Goal: Task Accomplishment & Management: Complete application form

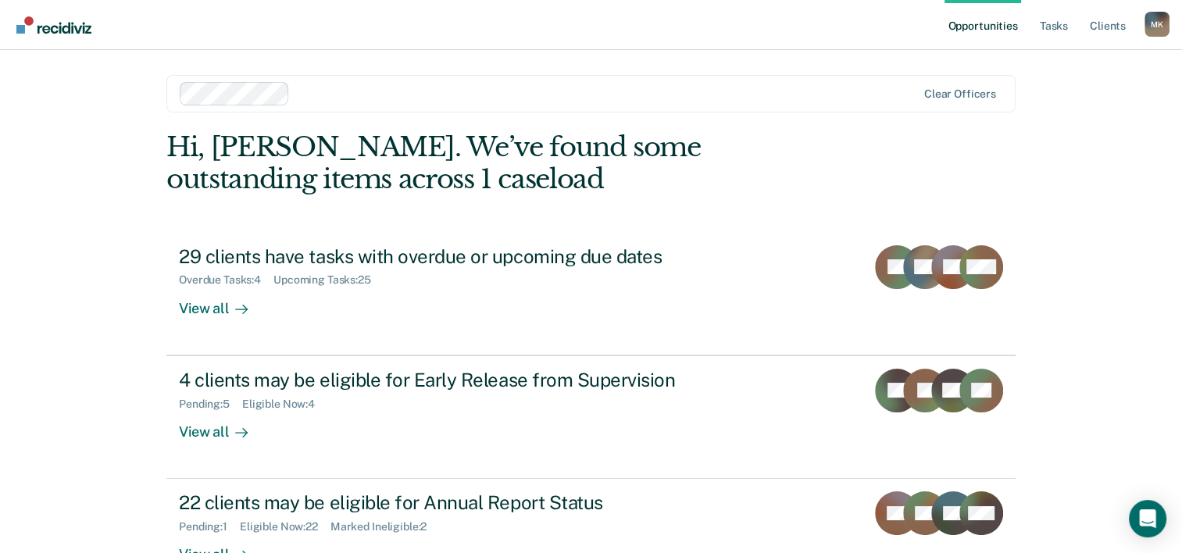
click at [1001, 24] on link "Opportunities" at bounding box center [983, 25] width 76 height 50
click at [1056, 24] on link "Tasks" at bounding box center [1054, 25] width 34 height 50
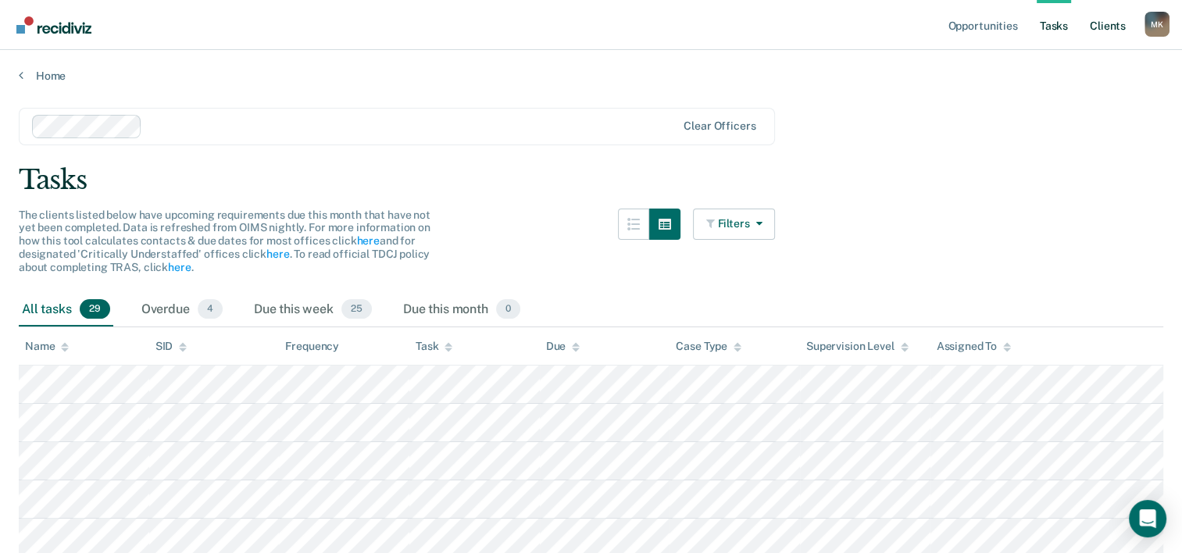
click at [1107, 23] on link "Client s" at bounding box center [1108, 25] width 42 height 50
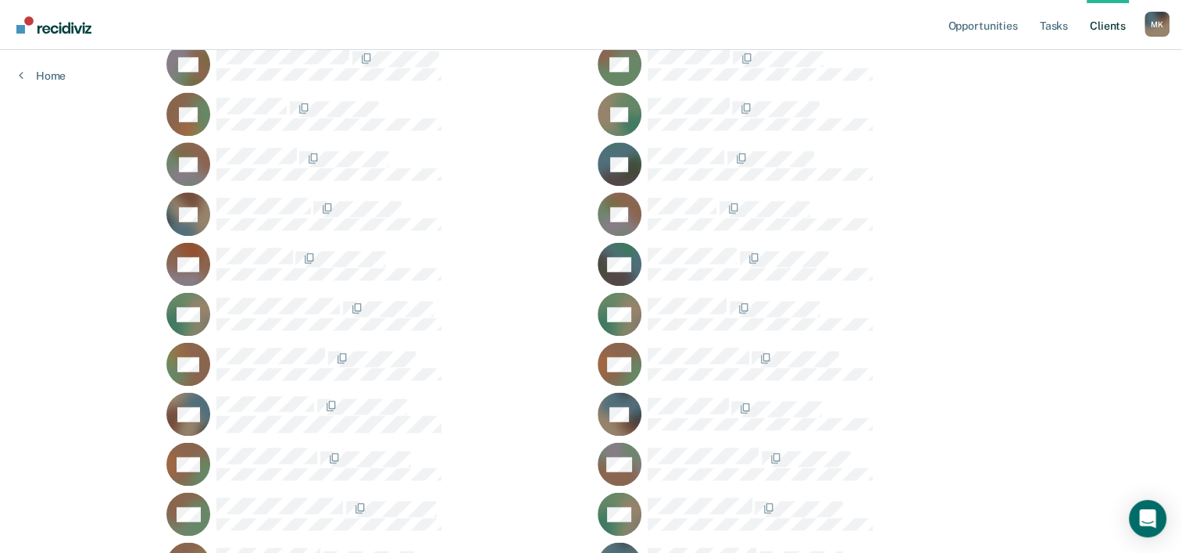
scroll to position [1876, 0]
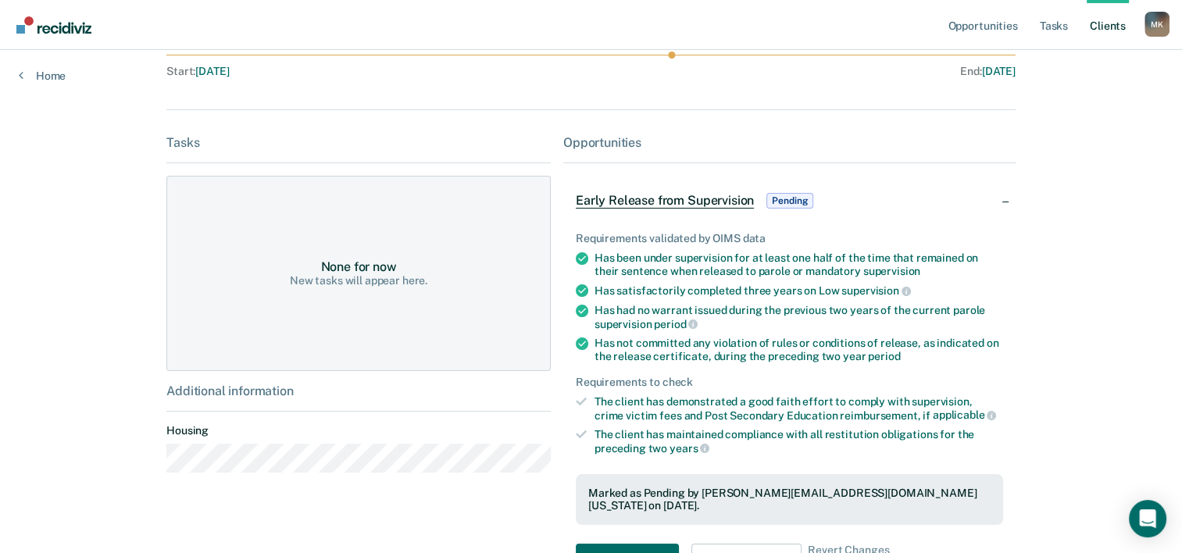
scroll to position [178, 0]
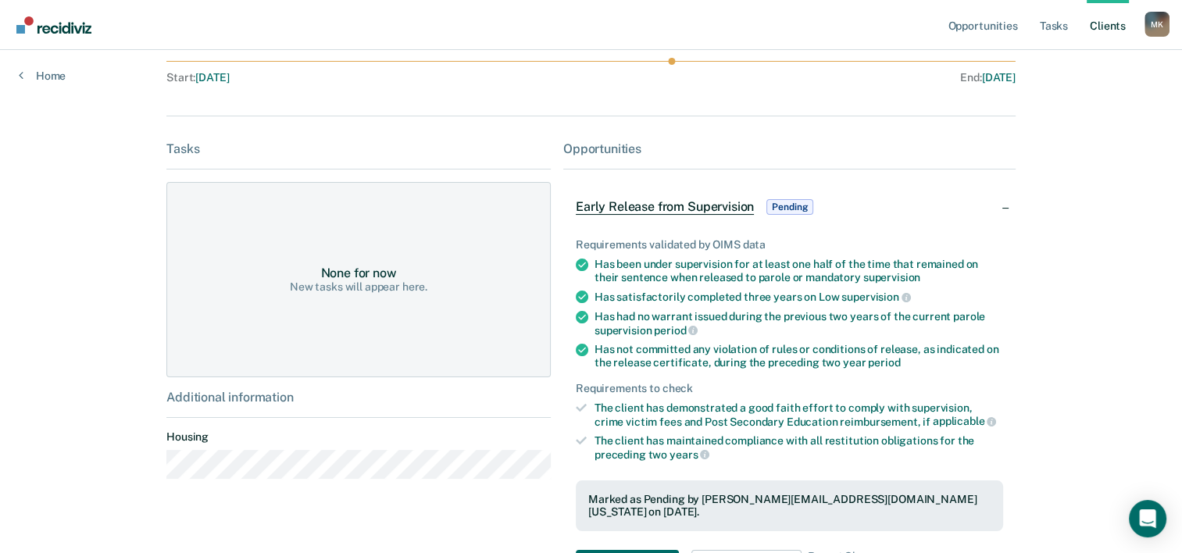
click at [795, 206] on span "Pending" at bounding box center [790, 207] width 47 height 16
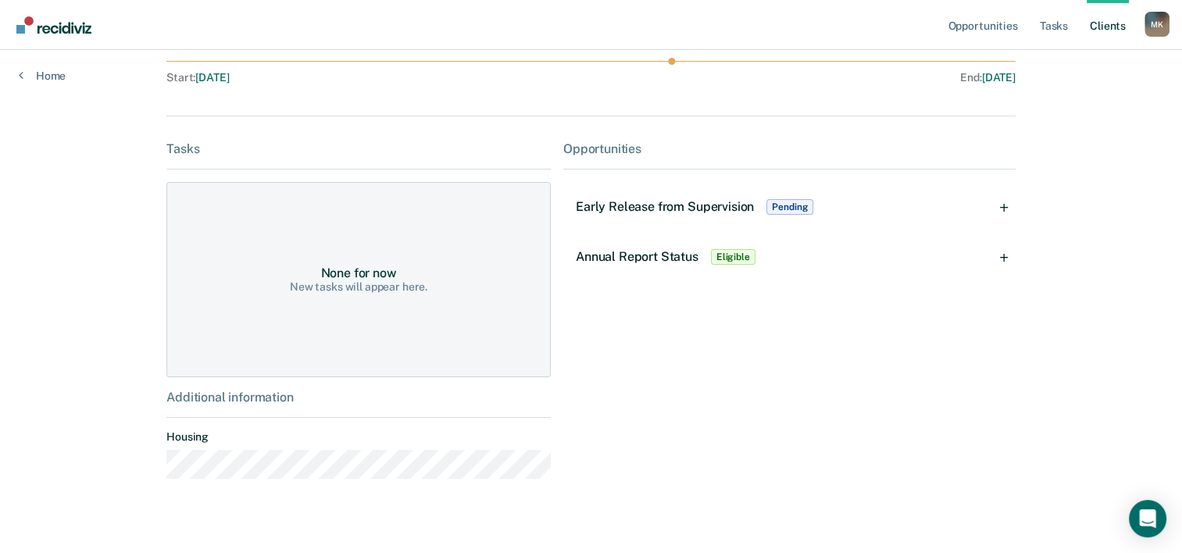
click at [1012, 205] on div "Early Release from Supervision Pending" at bounding box center [789, 207] width 452 height 50
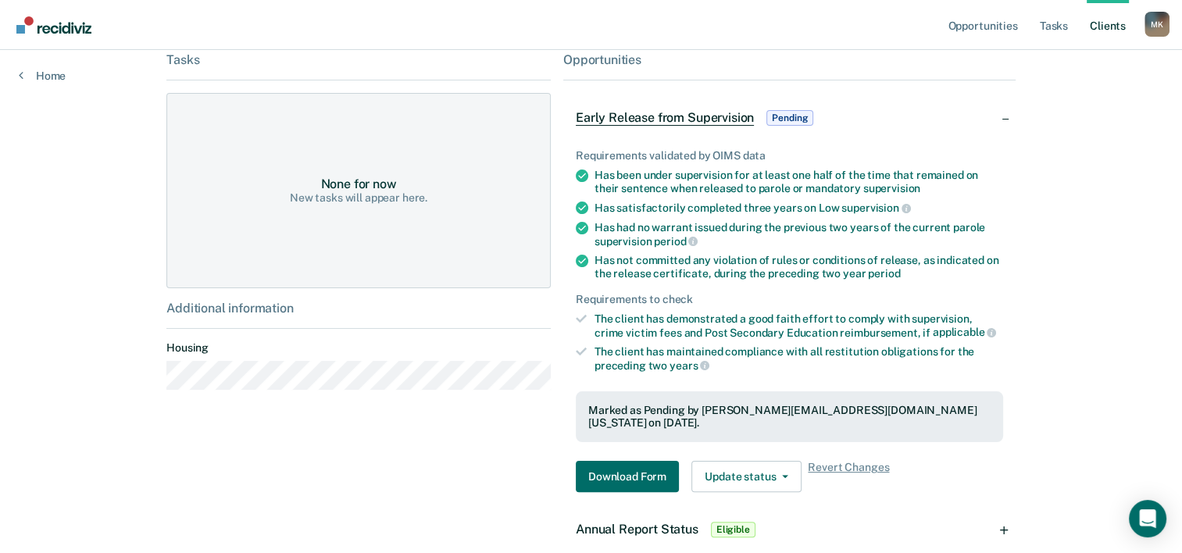
scroll to position [334, 0]
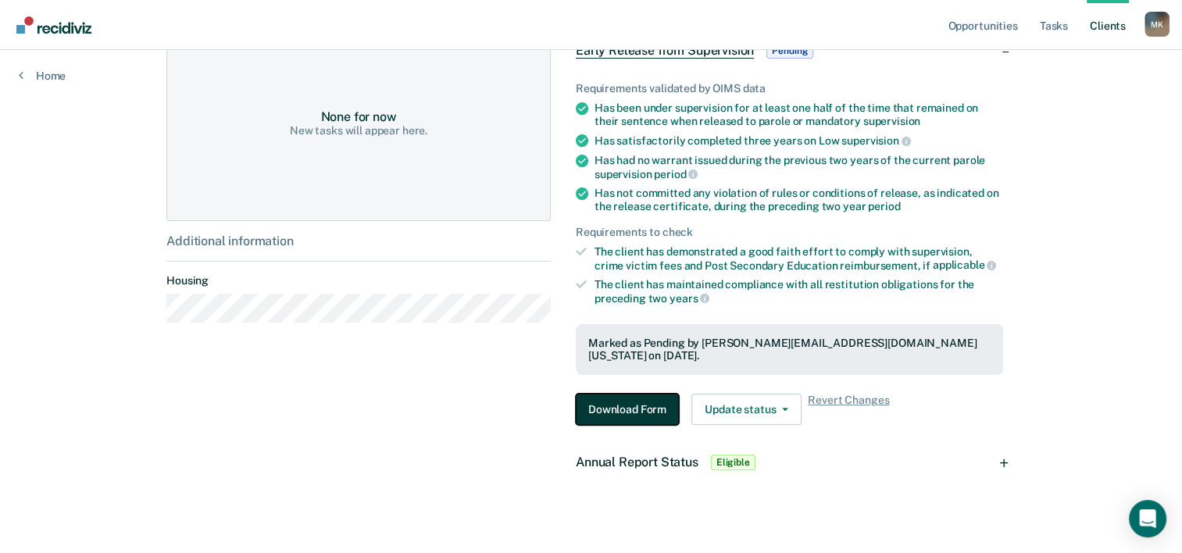
click at [647, 396] on button "Download Form" at bounding box center [627, 409] width 103 height 31
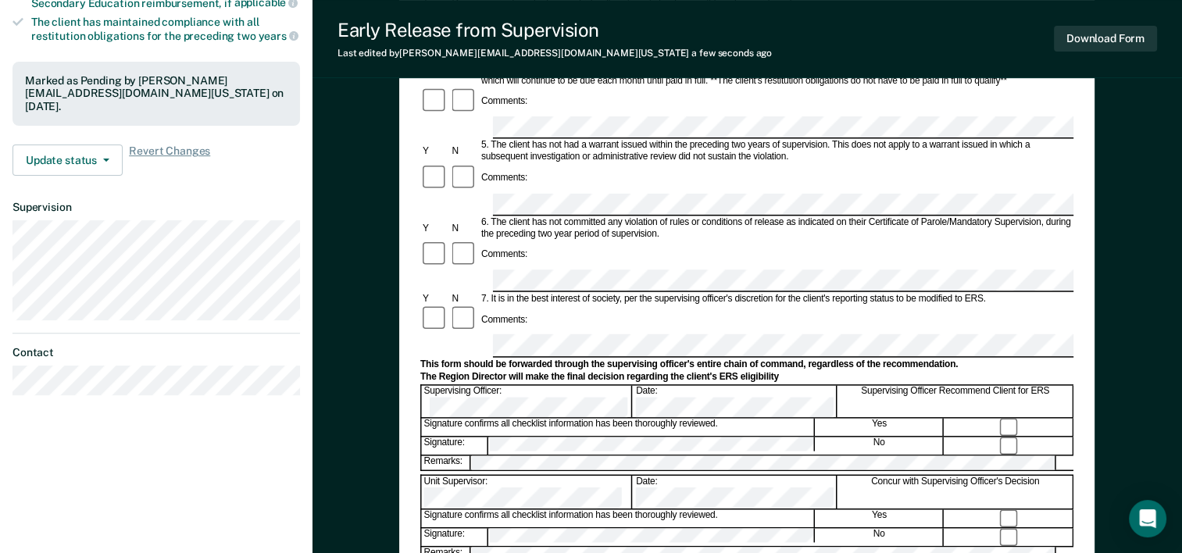
scroll to position [469, 0]
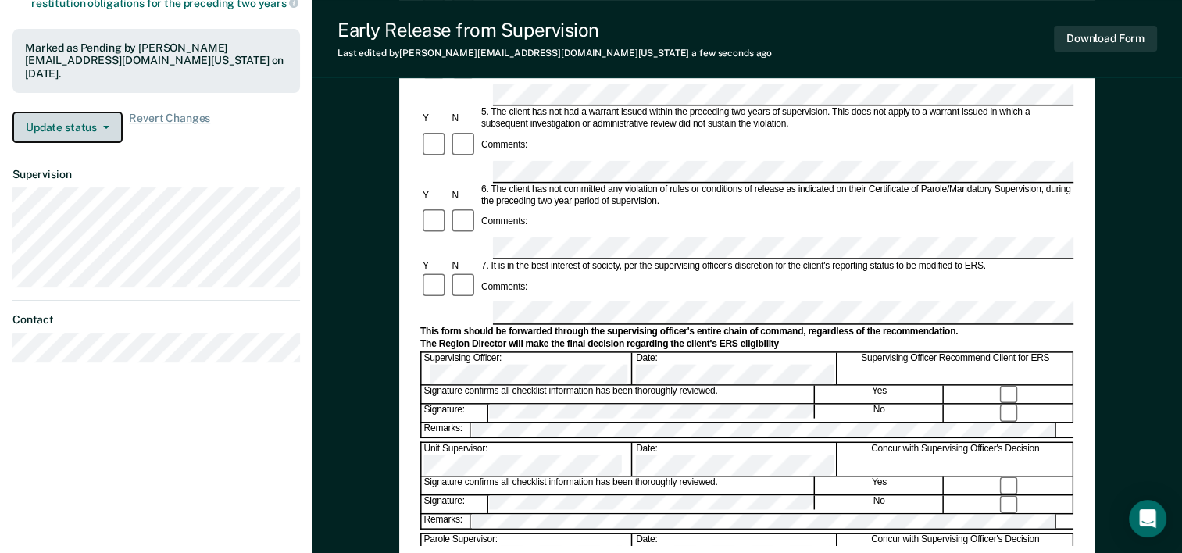
click at [106, 120] on button "Update status" at bounding box center [68, 127] width 110 height 31
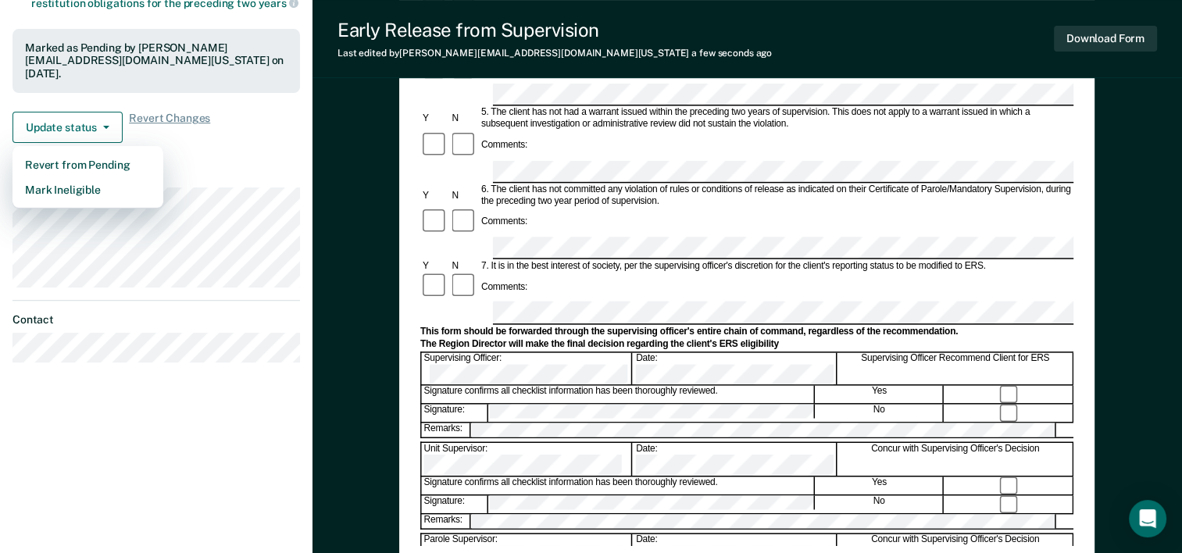
click at [224, 168] on dt "Supervision" at bounding box center [157, 174] width 288 height 13
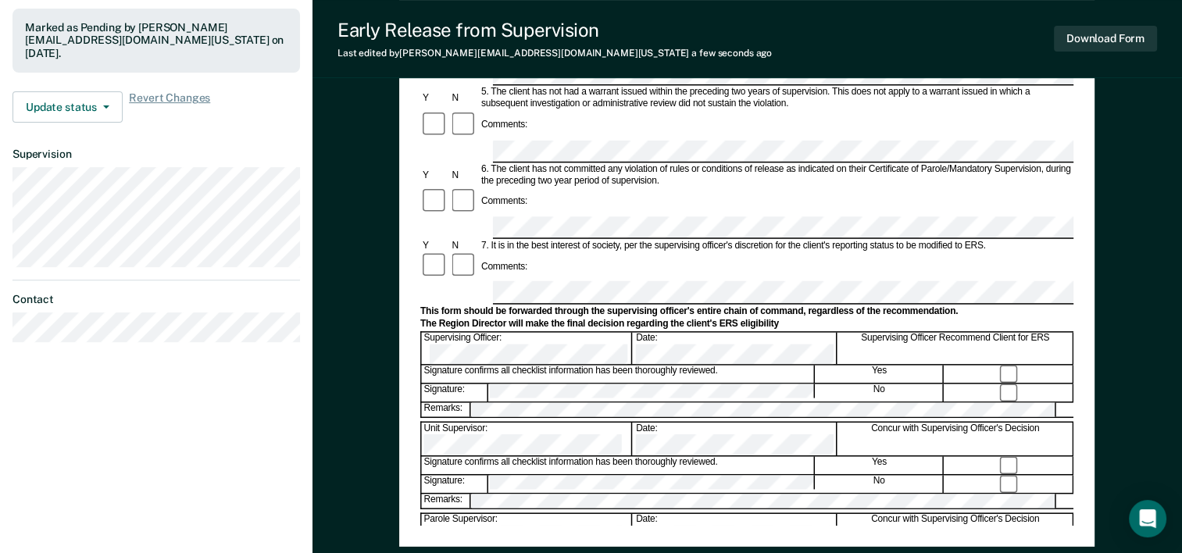
scroll to position [604, 0]
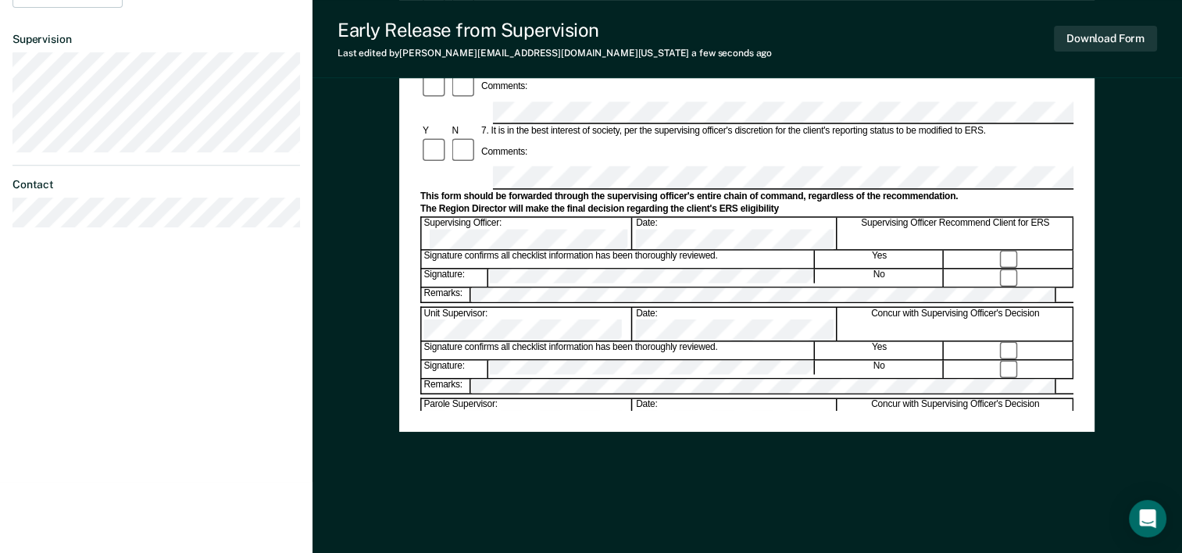
click at [925, 468] on div "Early Release from Supervision (ERS) Checklist, Recommendation, and Determinati…" at bounding box center [747, 23] width 696 height 1011
click at [1098, 37] on button "Download Form" at bounding box center [1105, 39] width 103 height 26
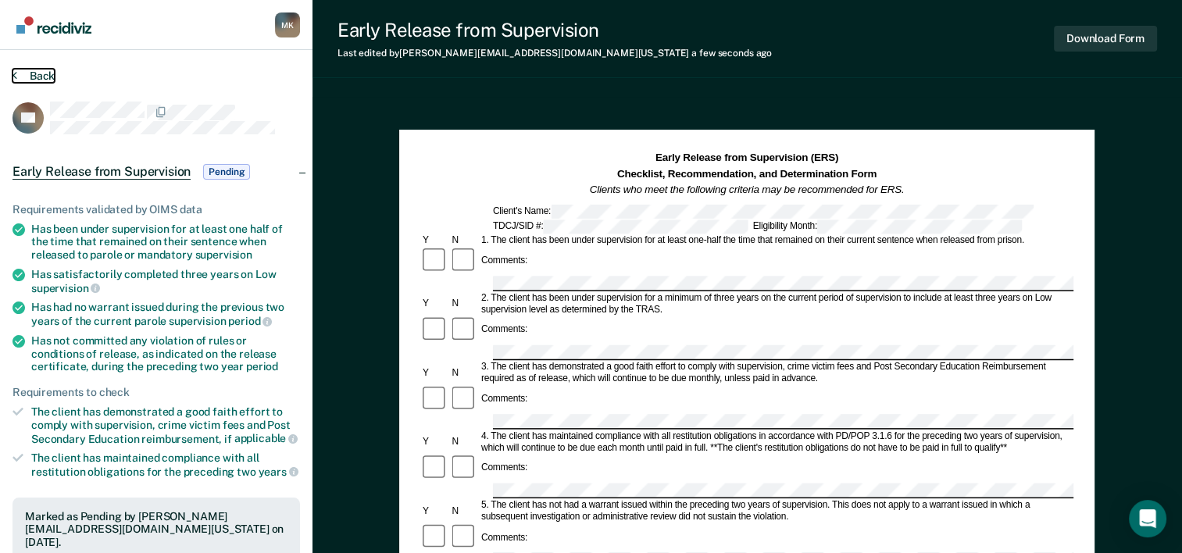
click at [14, 74] on icon at bounding box center [15, 75] width 5 height 13
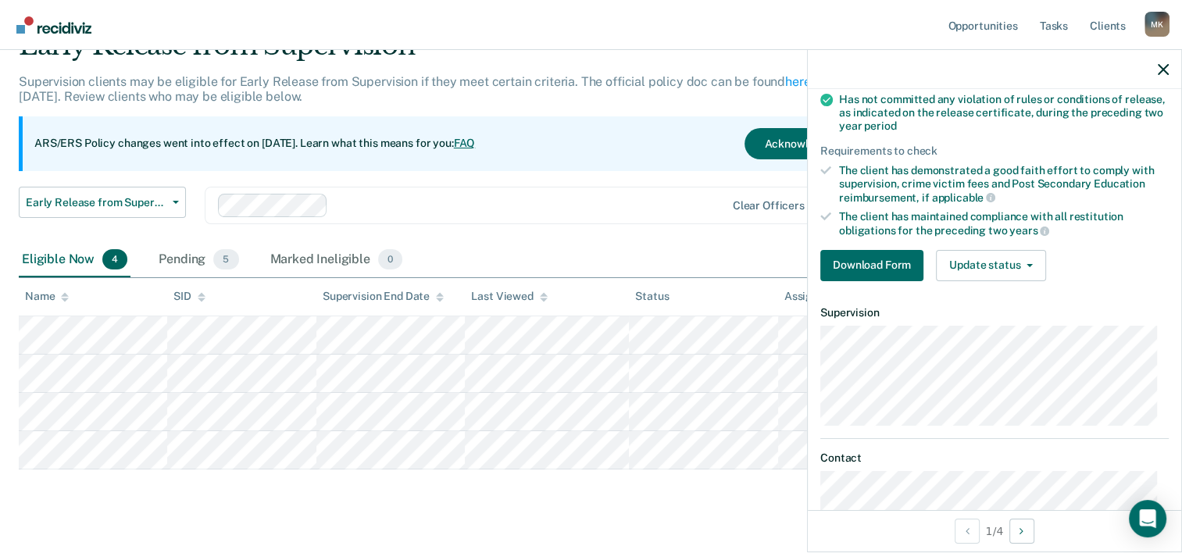
scroll to position [287, 0]
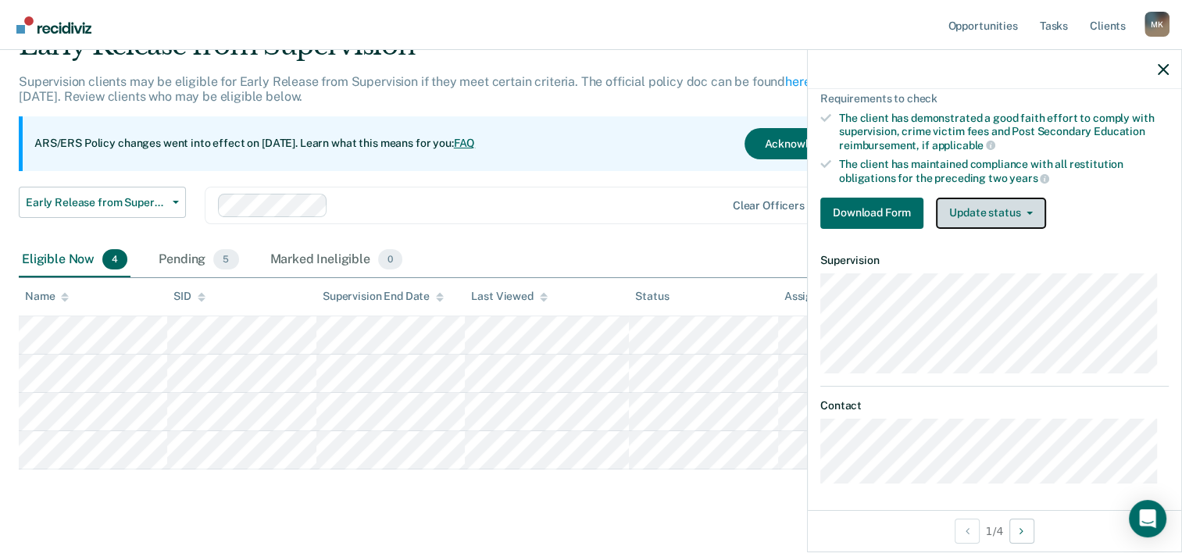
click at [1028, 212] on icon "button" at bounding box center [1030, 213] width 6 height 3
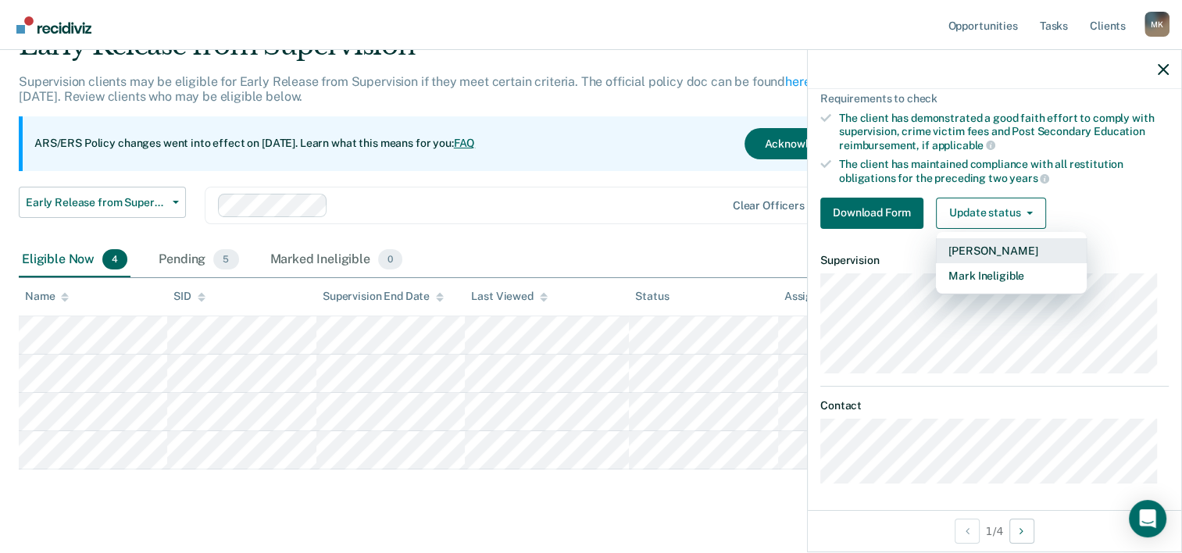
click at [1000, 242] on button "[PERSON_NAME]" at bounding box center [1011, 250] width 151 height 25
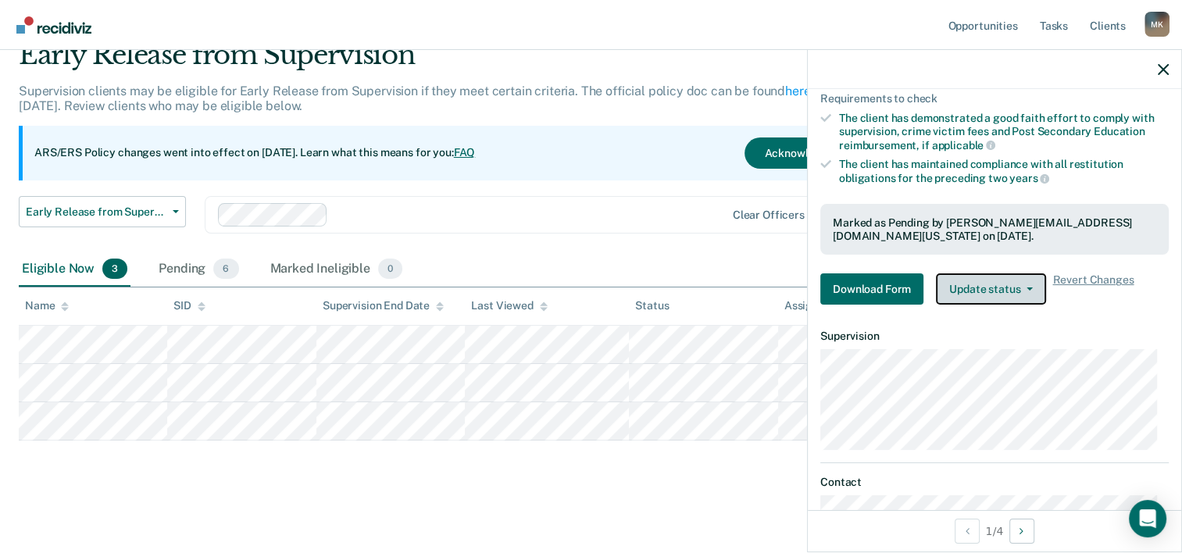
scroll to position [67, 0]
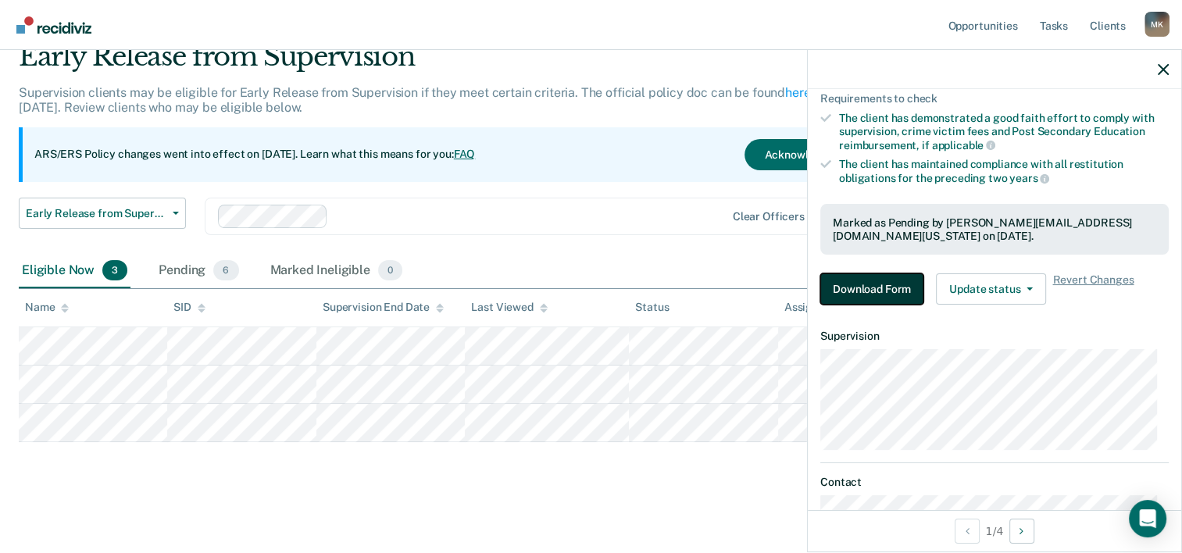
click at [875, 284] on button "Download Form" at bounding box center [872, 289] width 103 height 31
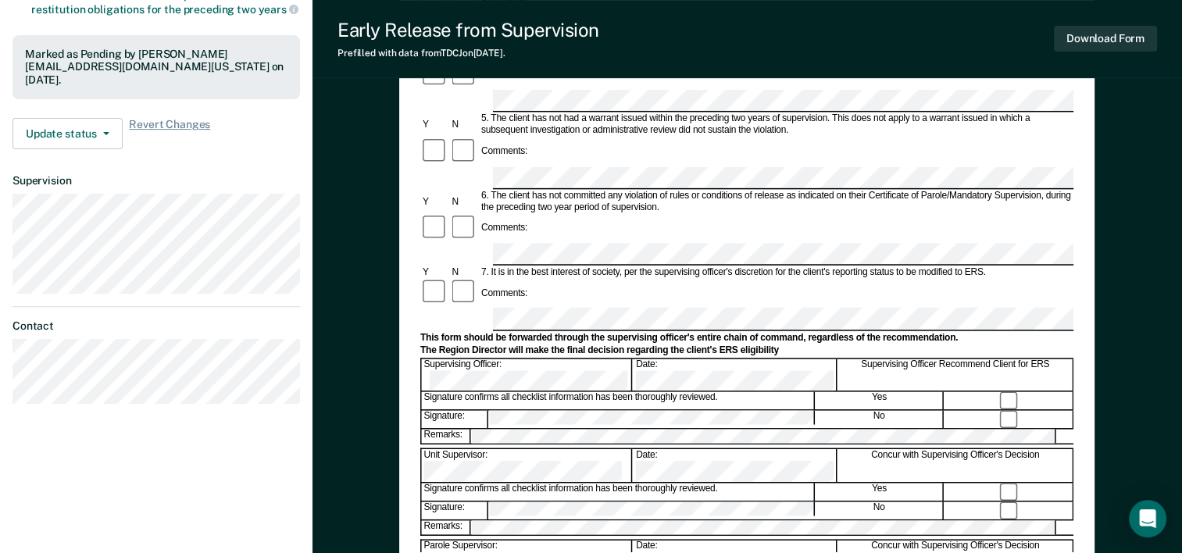
scroll to position [469, 0]
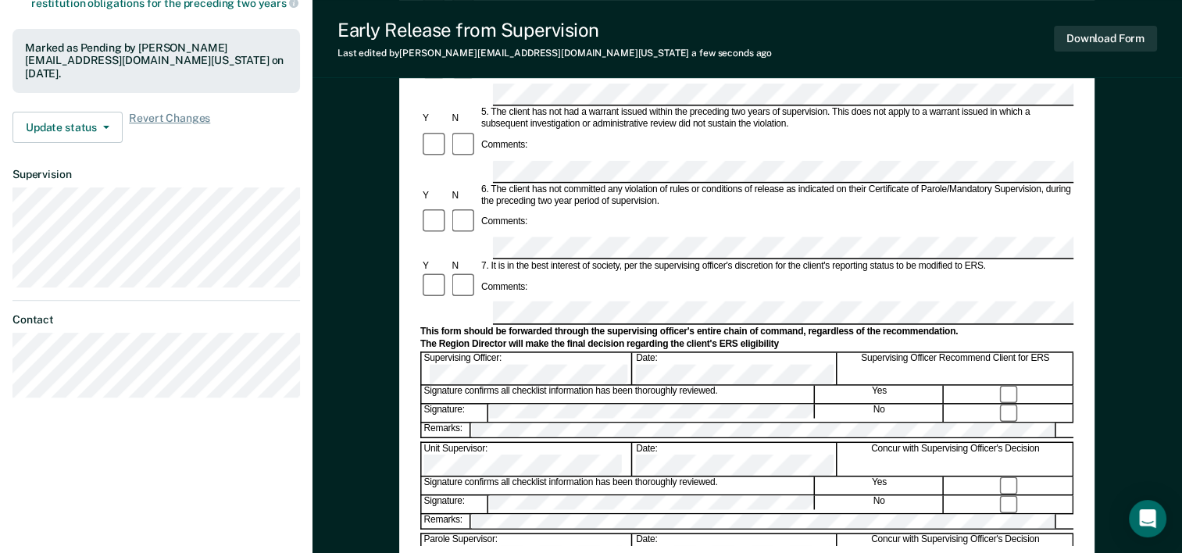
click at [626, 535] on div "Early Release from Supervision (ERS) Checklist, Recommendation, and Determinati…" at bounding box center [746, 114] width 653 height 864
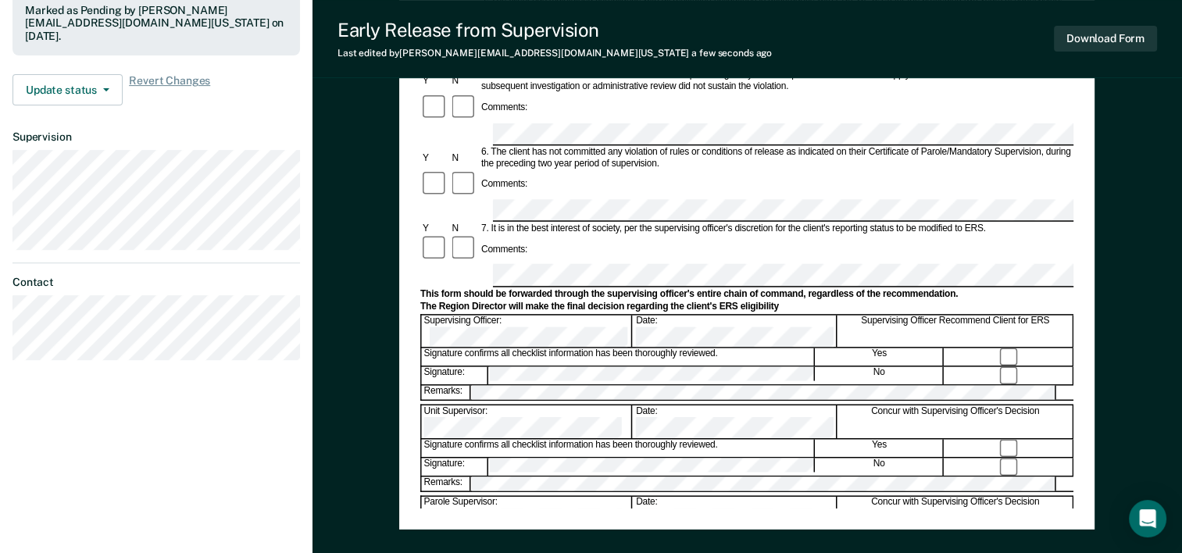
scroll to position [604, 0]
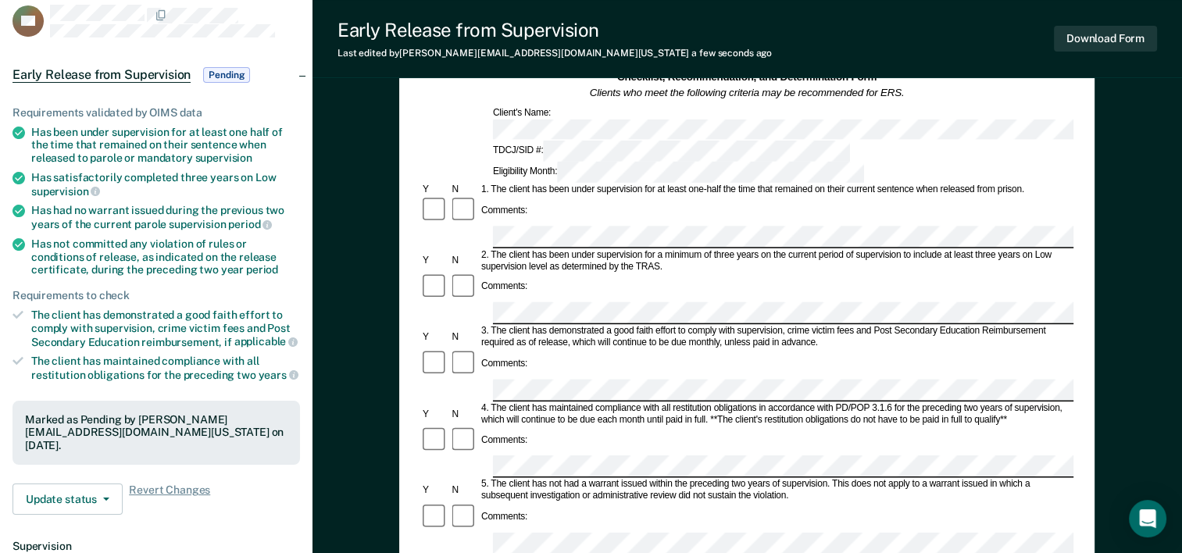
scroll to position [0, 0]
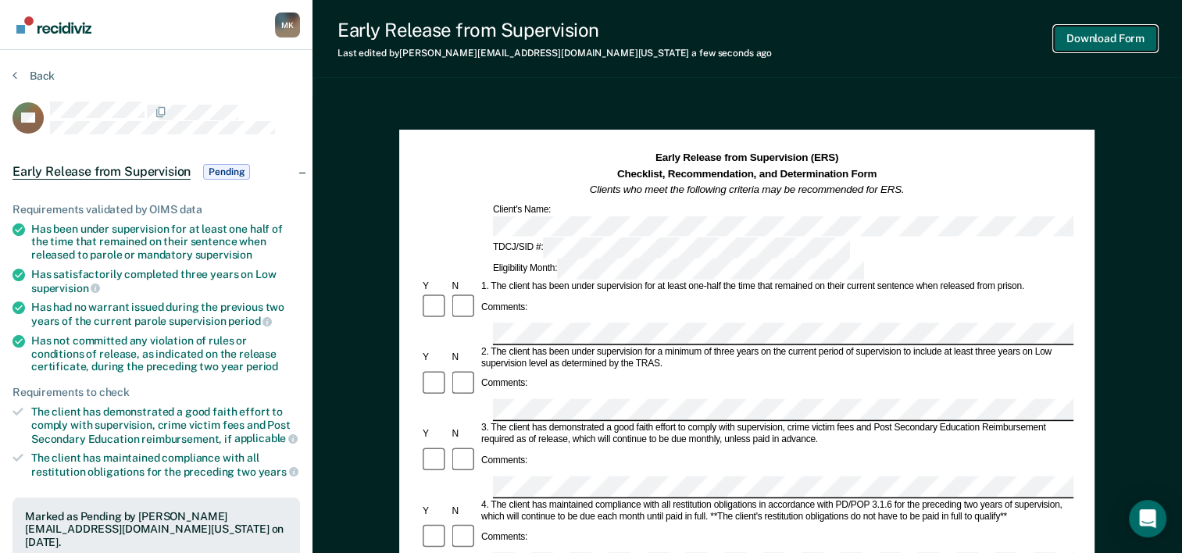
click at [1093, 30] on button "Download Form" at bounding box center [1105, 39] width 103 height 26
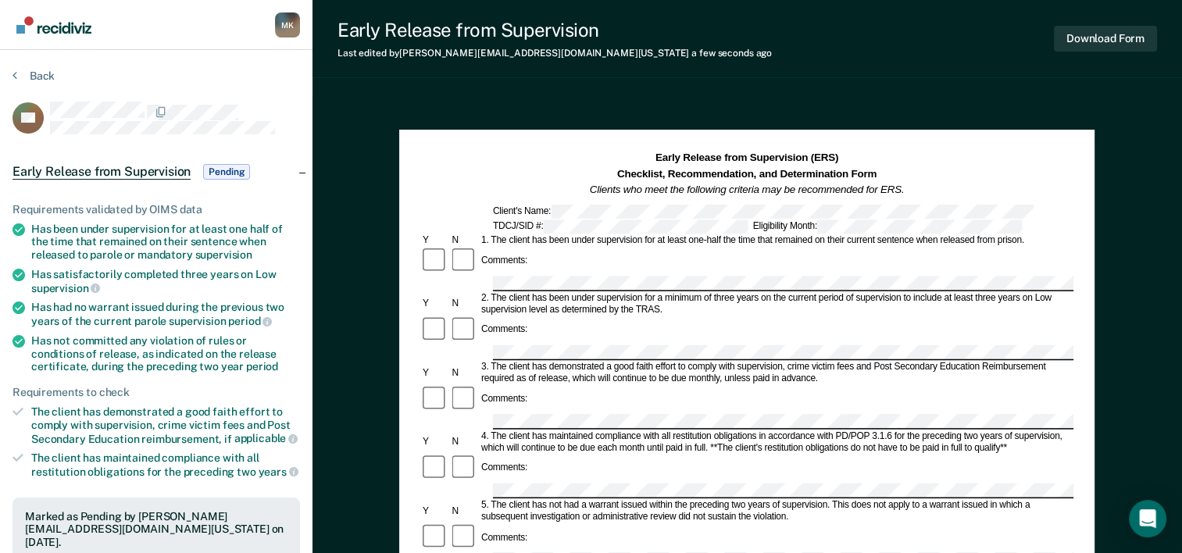
scroll to position [67, 0]
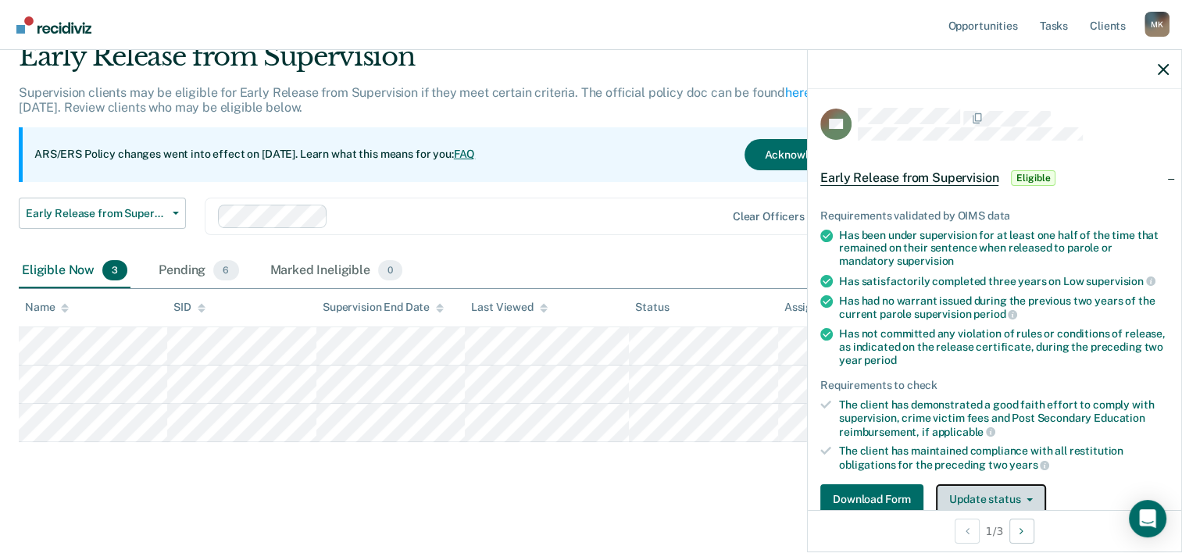
click at [1029, 499] on icon "button" at bounding box center [1030, 500] width 6 height 3
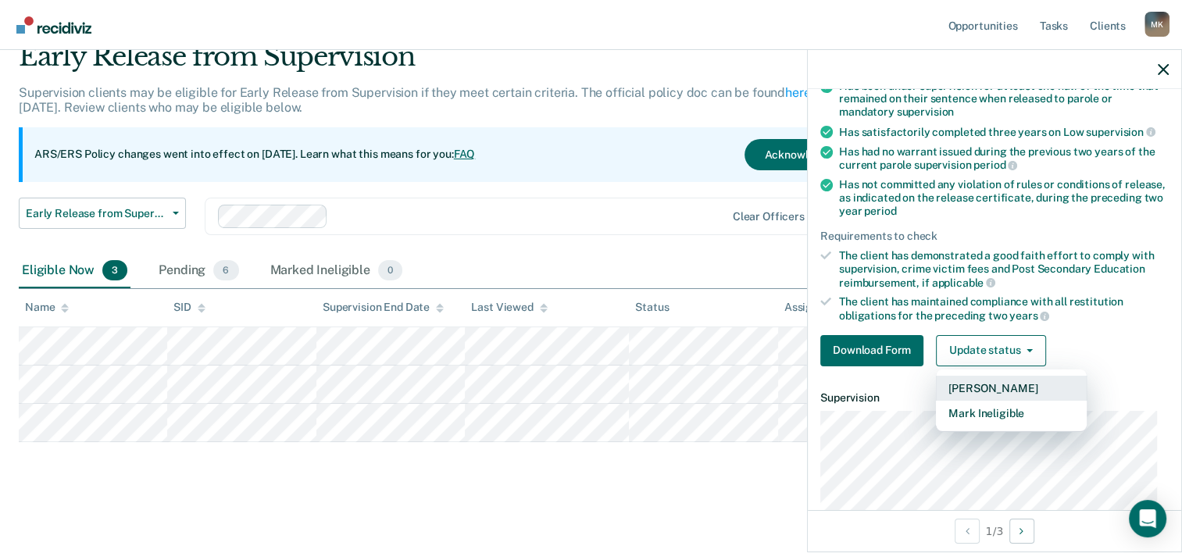
scroll to position [176, 0]
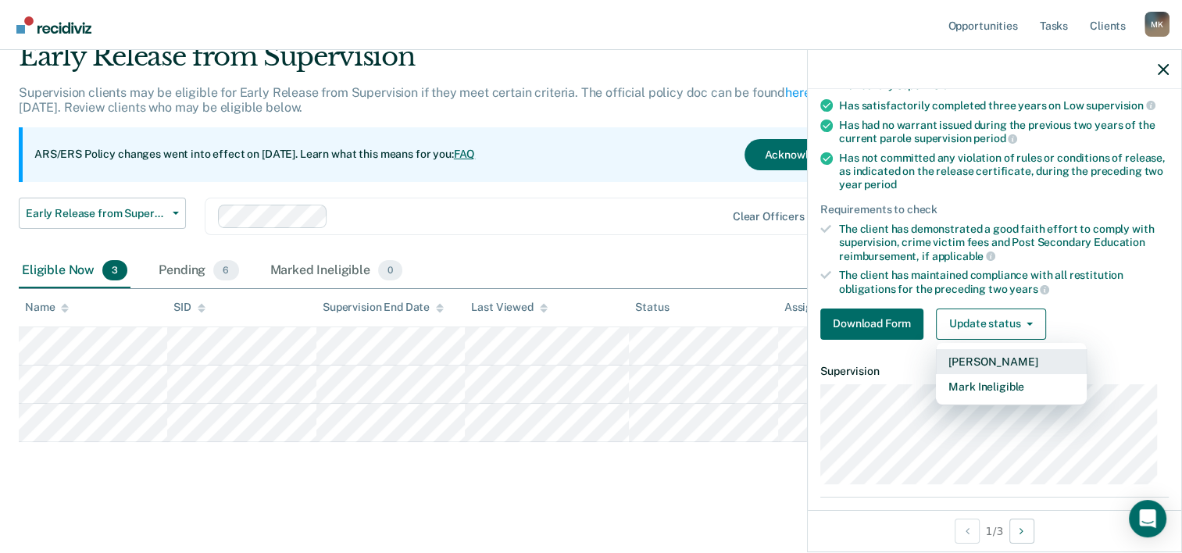
click at [1003, 353] on button "[PERSON_NAME]" at bounding box center [1011, 361] width 151 height 25
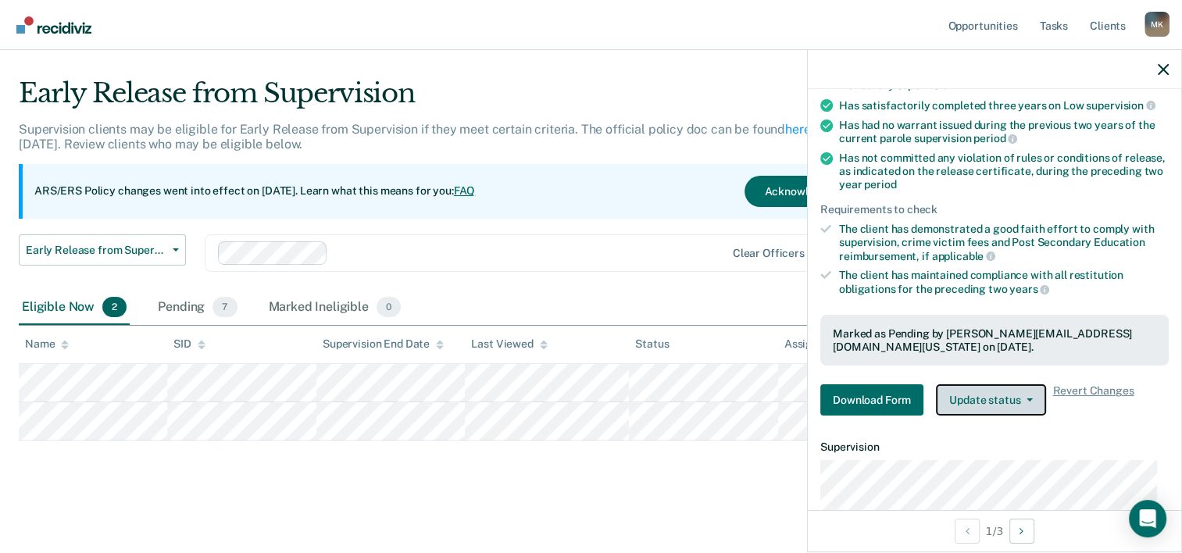
scroll to position [28, 0]
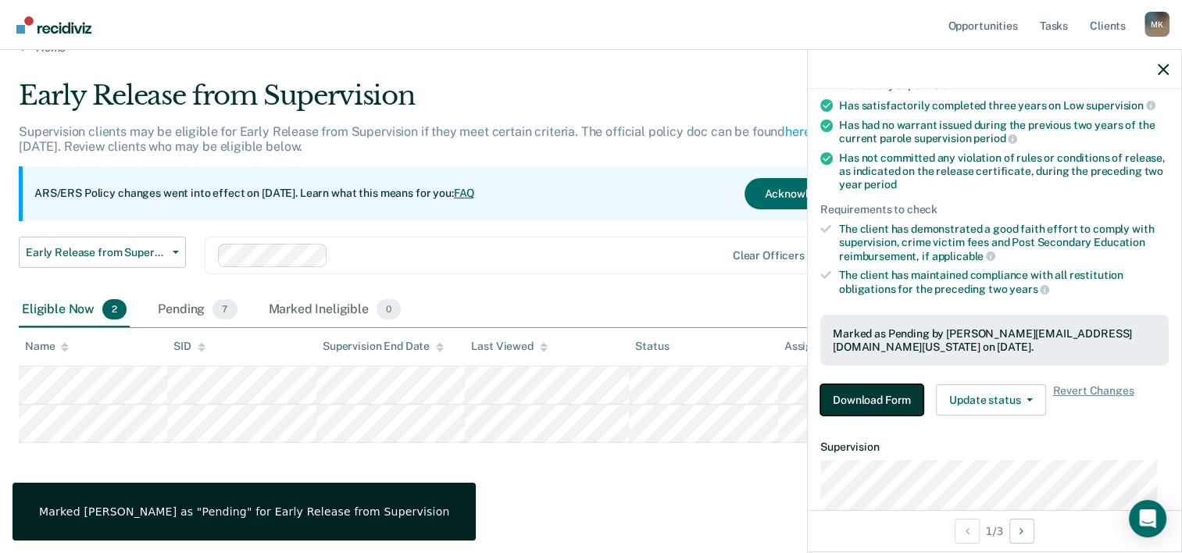
click at [887, 395] on button "Download Form" at bounding box center [872, 399] width 103 height 31
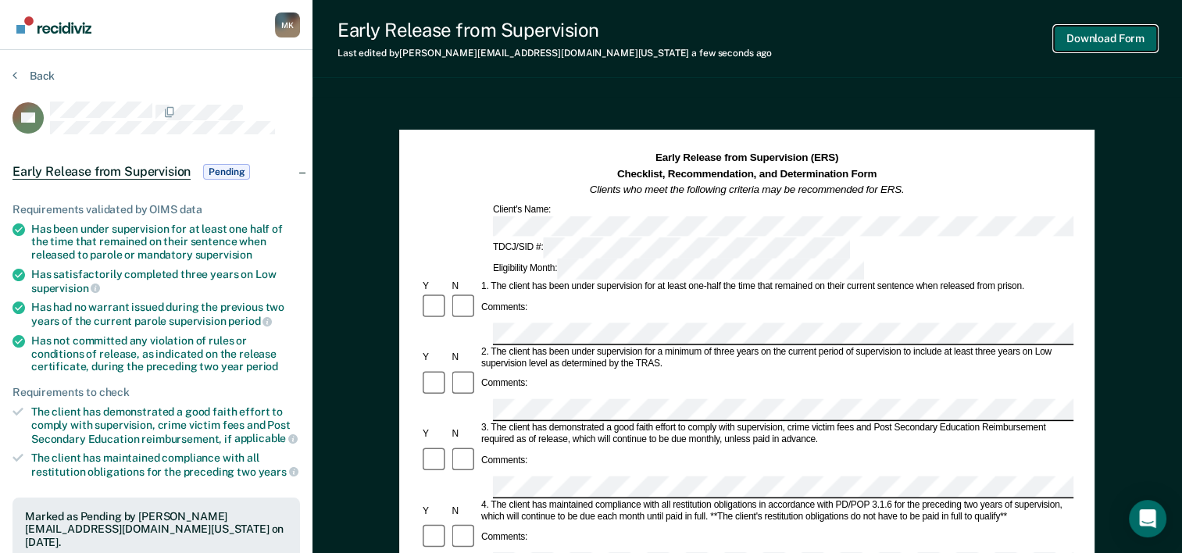
click at [1087, 38] on button "Download Form" at bounding box center [1105, 39] width 103 height 26
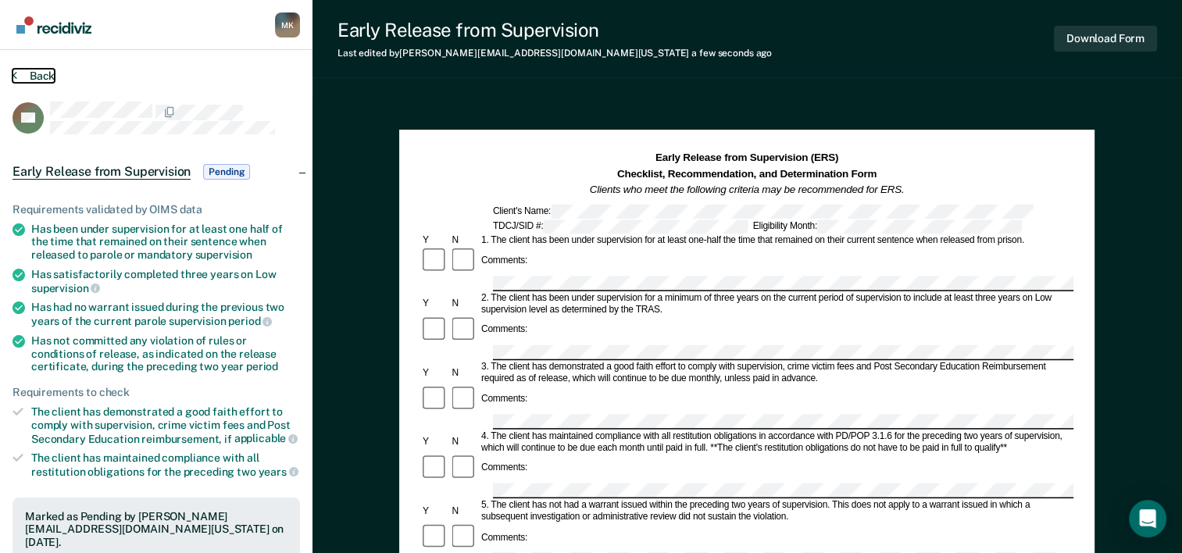
click at [13, 73] on icon at bounding box center [15, 75] width 5 height 13
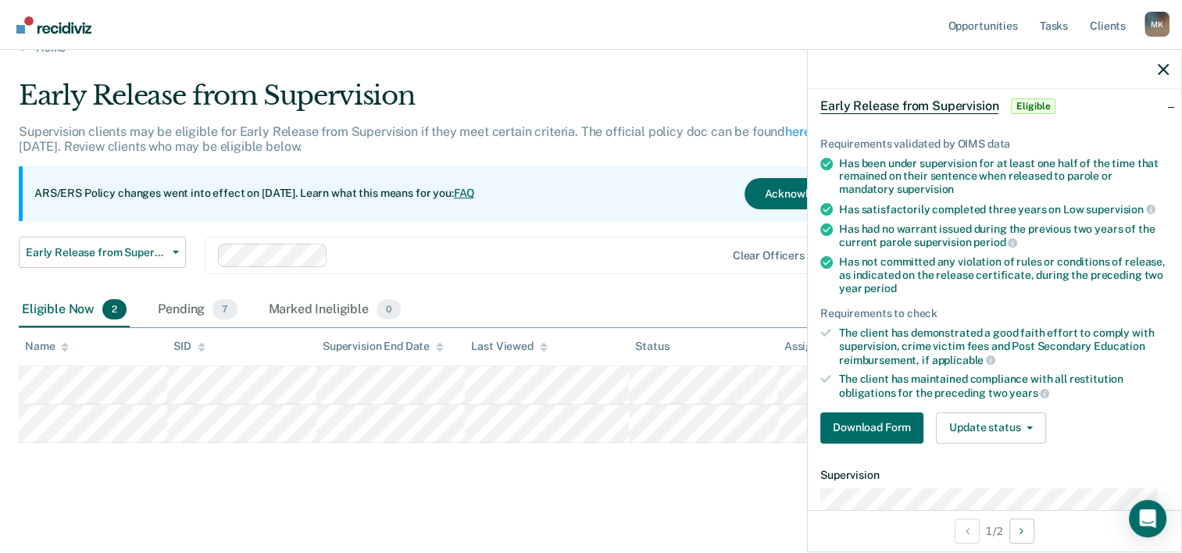
scroll to position [156, 0]
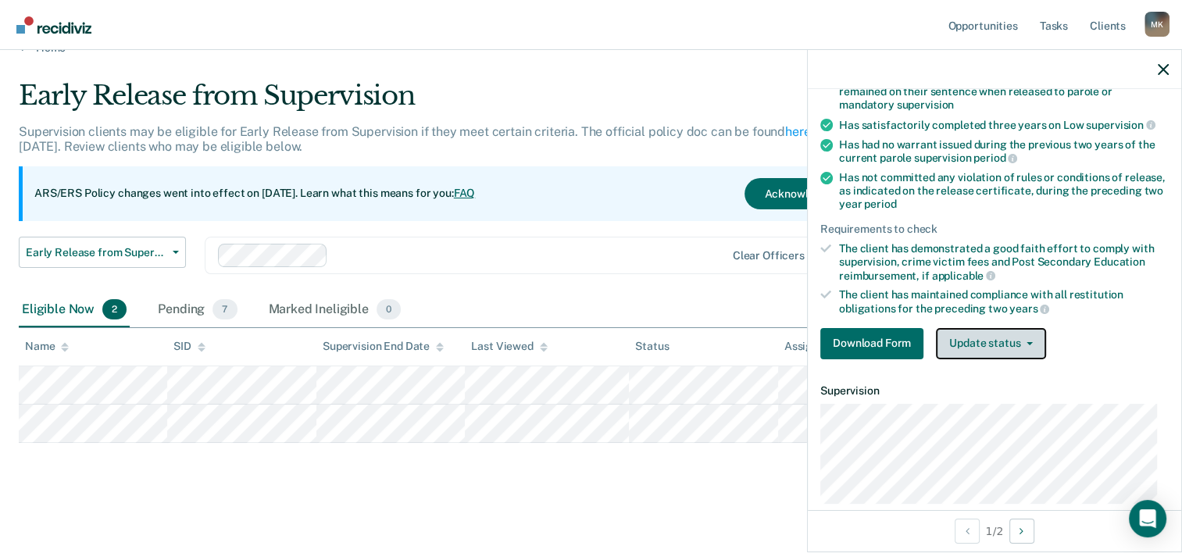
click at [1026, 331] on button "Update status" at bounding box center [991, 343] width 110 height 31
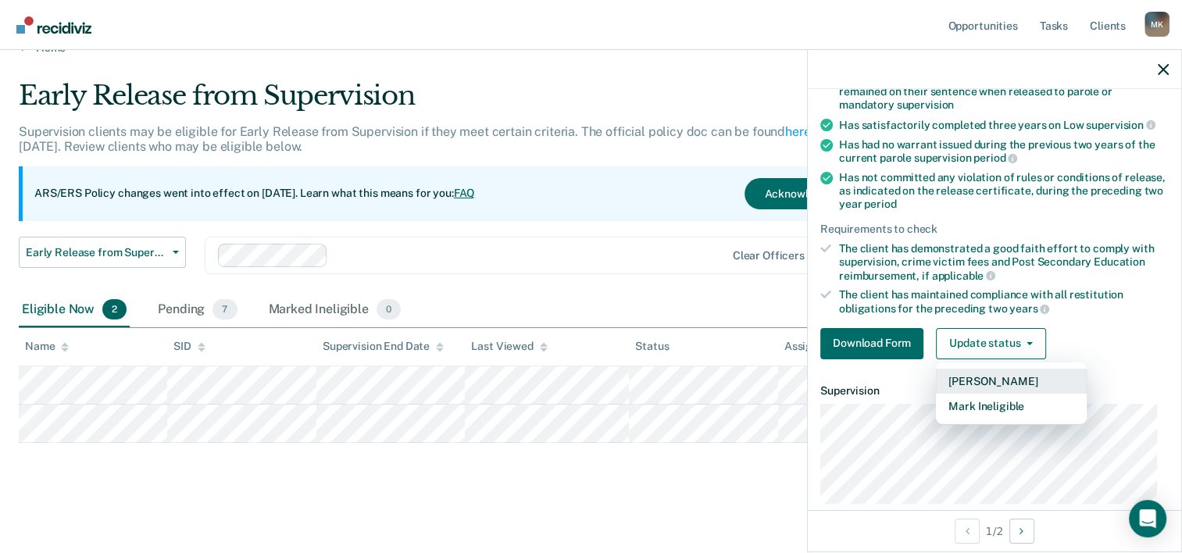
click at [996, 377] on button "[PERSON_NAME]" at bounding box center [1011, 381] width 151 height 25
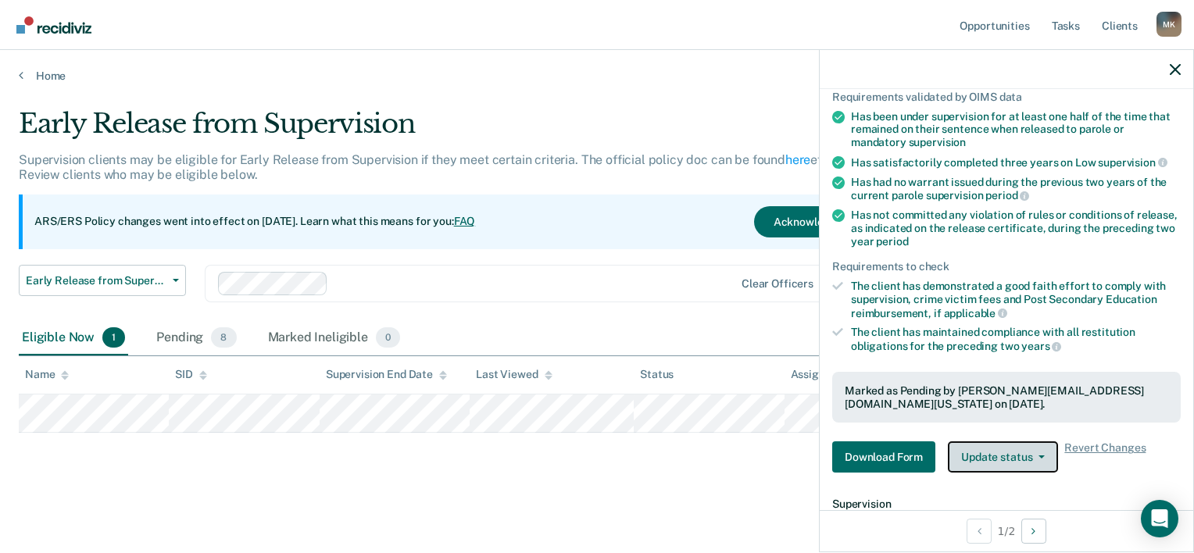
scroll to position [0, 0]
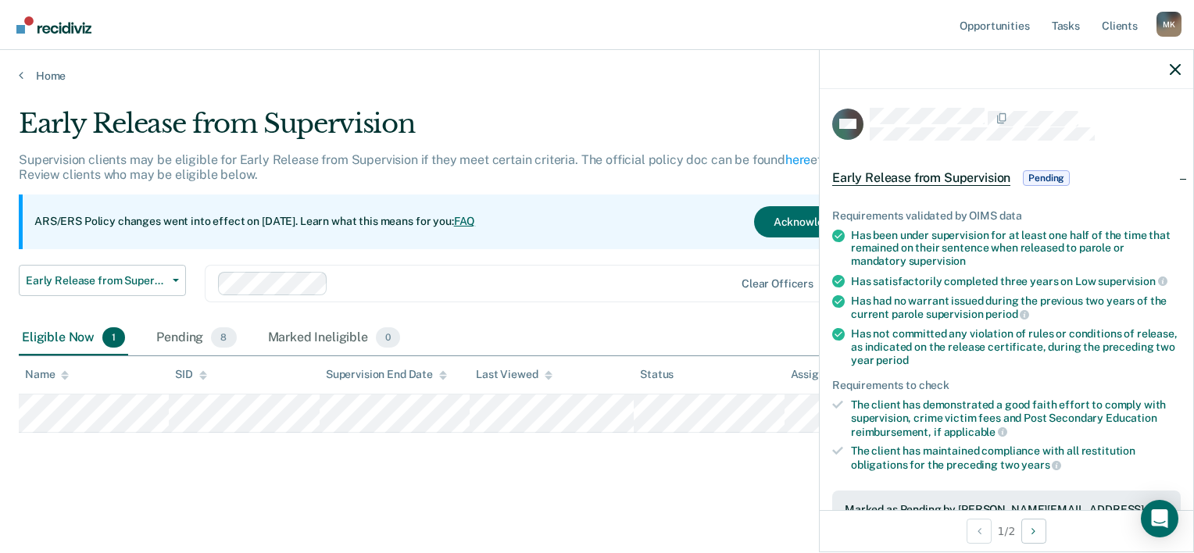
click at [1057, 173] on span "Pending" at bounding box center [1046, 178] width 47 height 16
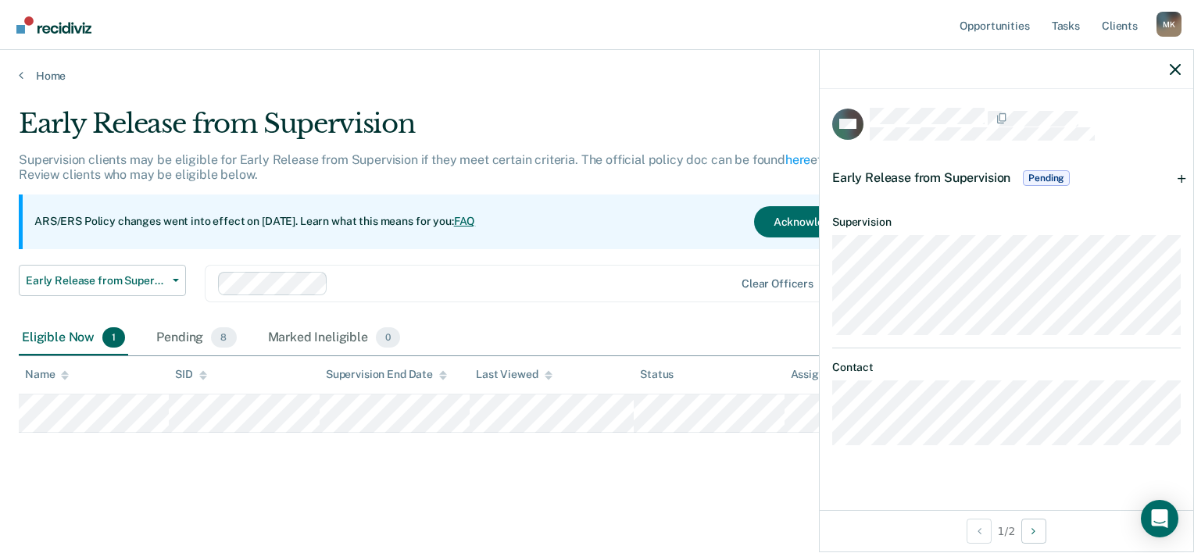
click at [1057, 173] on span "Pending" at bounding box center [1046, 178] width 47 height 16
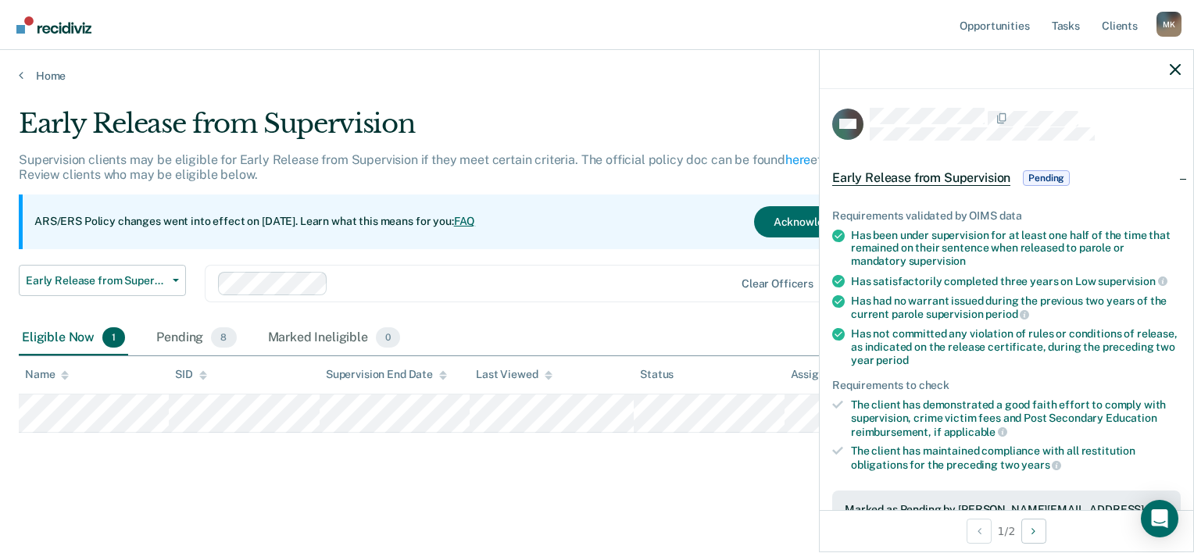
click at [1174, 176] on div "Early Release from Supervision Pending" at bounding box center [1007, 178] width 374 height 50
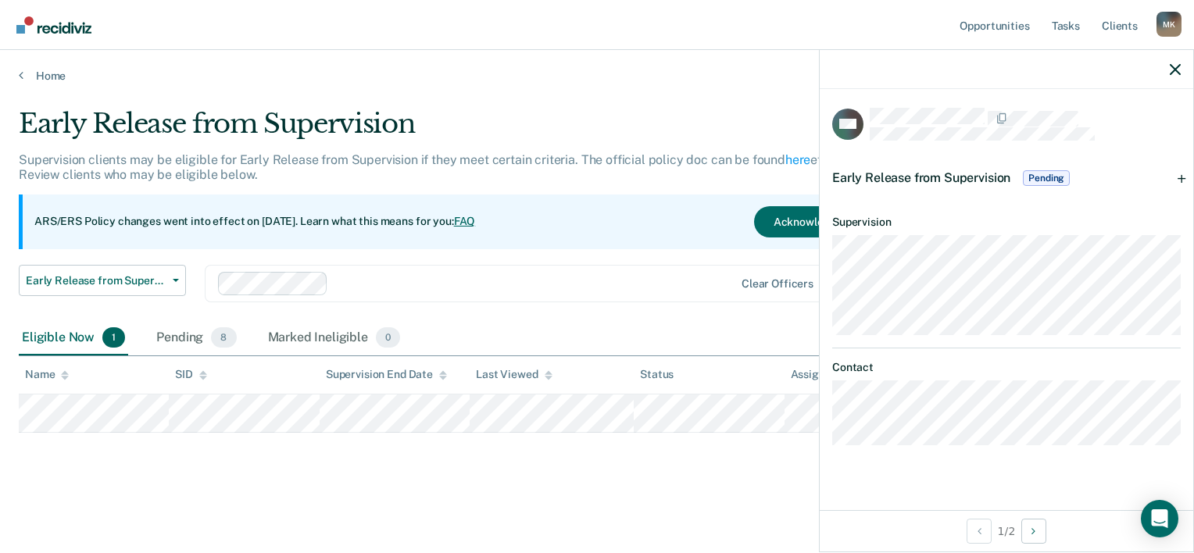
click at [1174, 176] on div "Early Release from Supervision Pending" at bounding box center [1007, 178] width 374 height 50
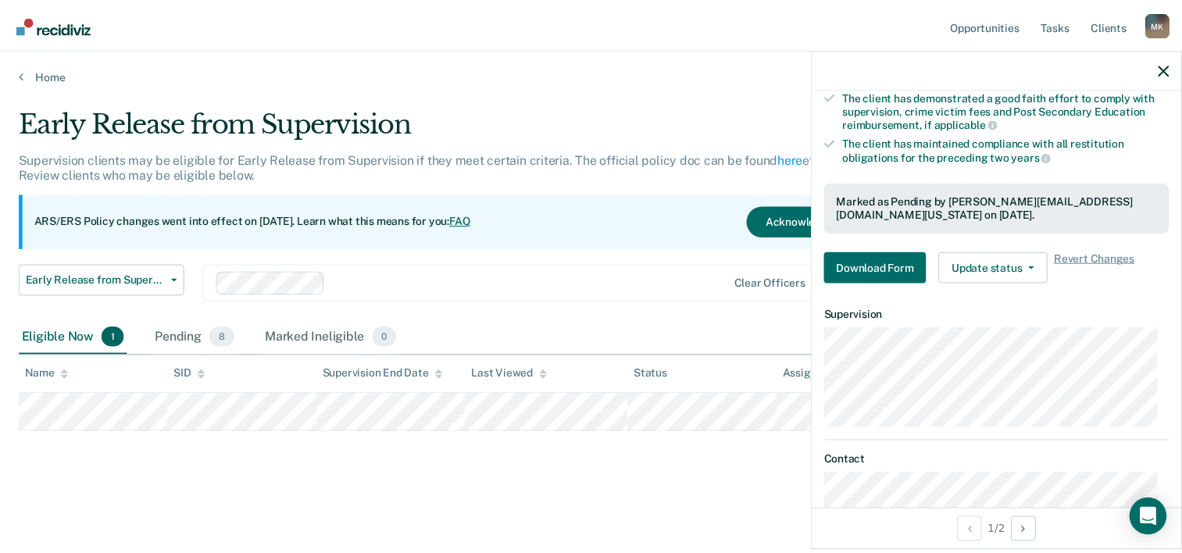
scroll to position [313, 0]
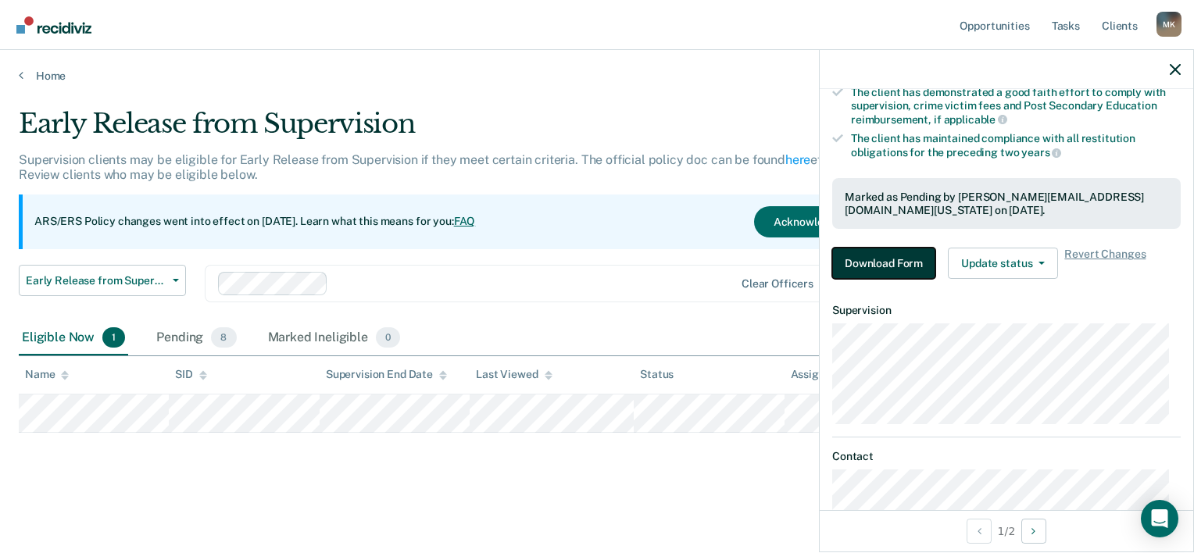
click at [880, 251] on button "Download Form" at bounding box center [883, 263] width 103 height 31
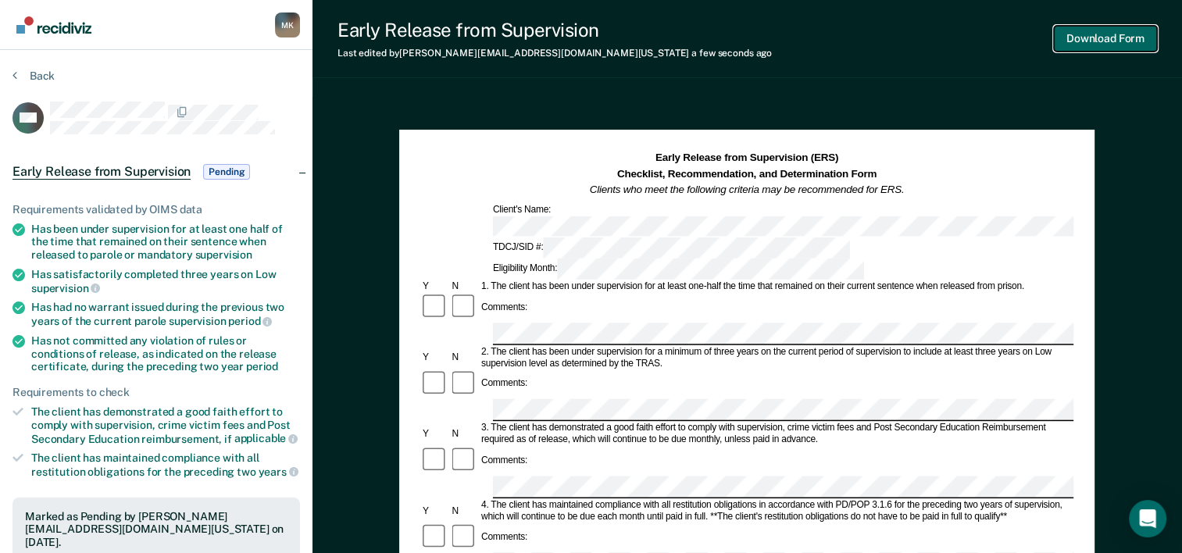
click at [1081, 36] on button "Download Form" at bounding box center [1105, 39] width 103 height 26
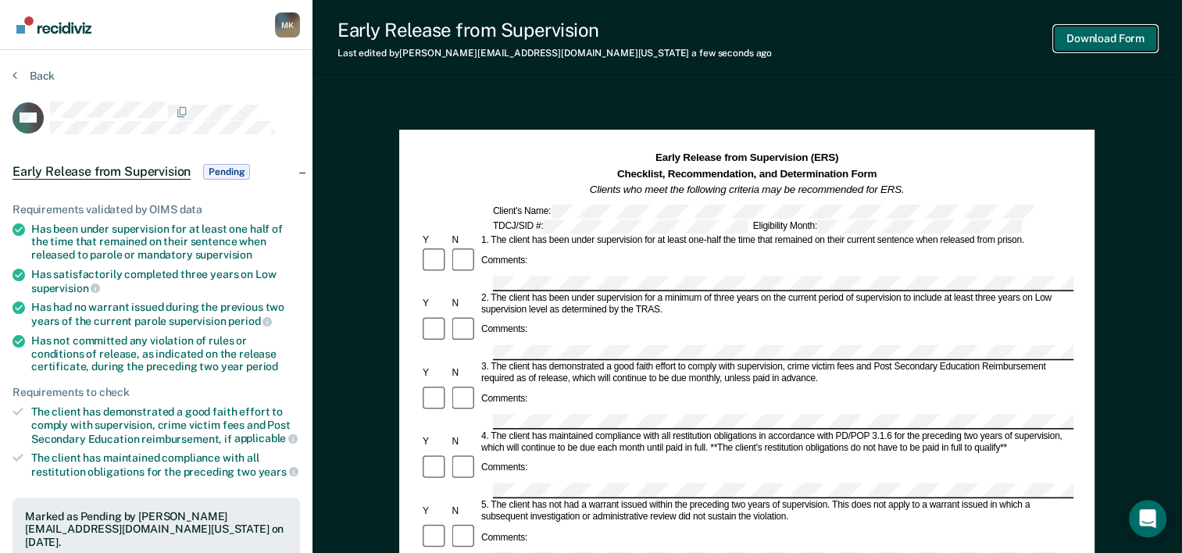
click at [1089, 38] on button "Download Form" at bounding box center [1105, 39] width 103 height 26
click at [13, 75] on icon at bounding box center [15, 75] width 5 height 13
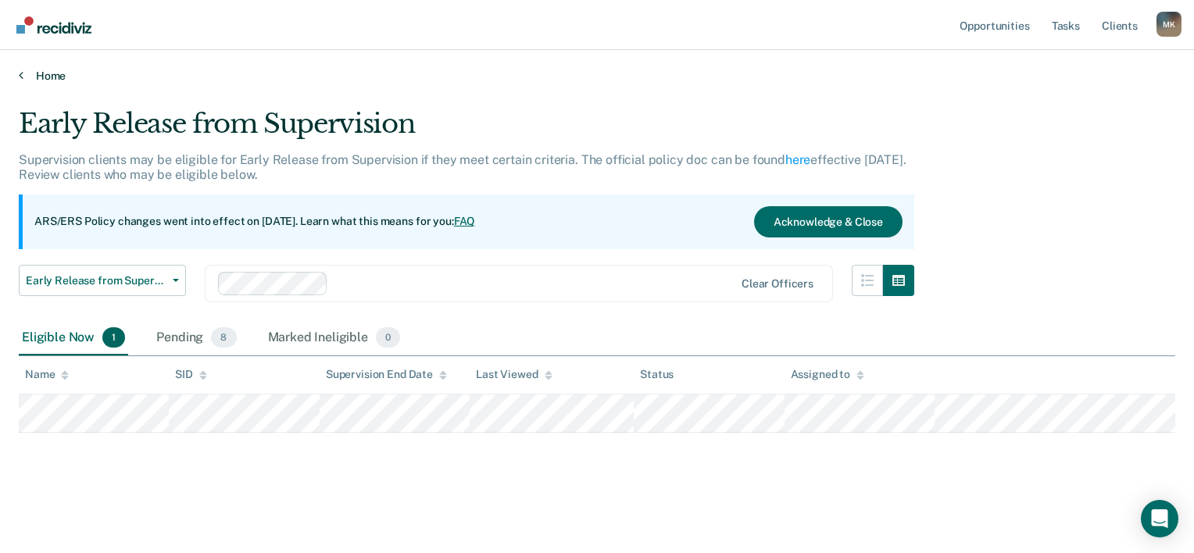
click at [22, 78] on icon at bounding box center [21, 75] width 5 height 13
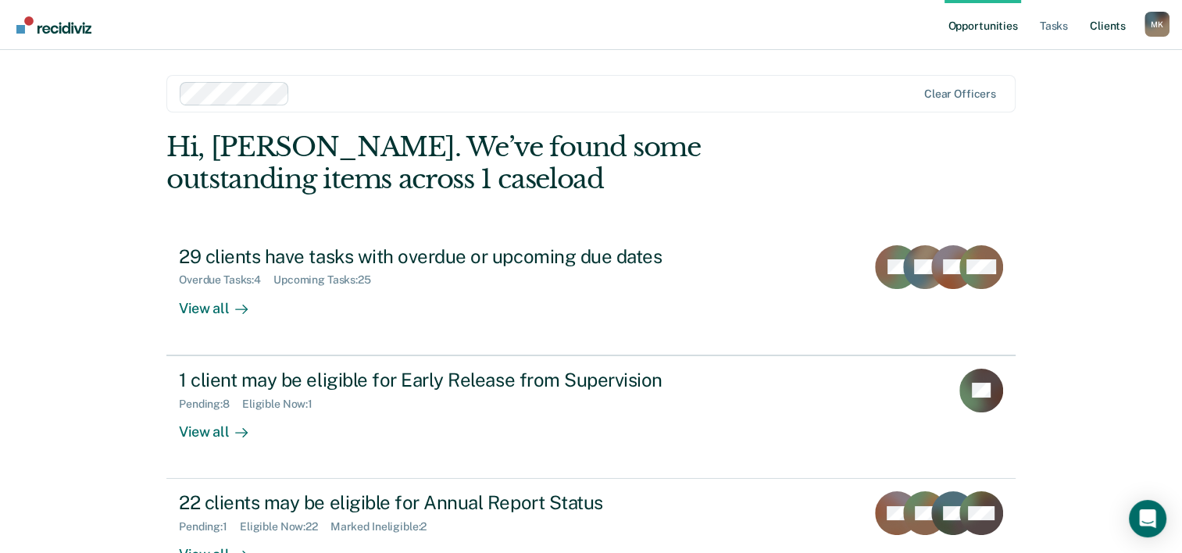
click at [1114, 23] on link "Client s" at bounding box center [1108, 25] width 42 height 50
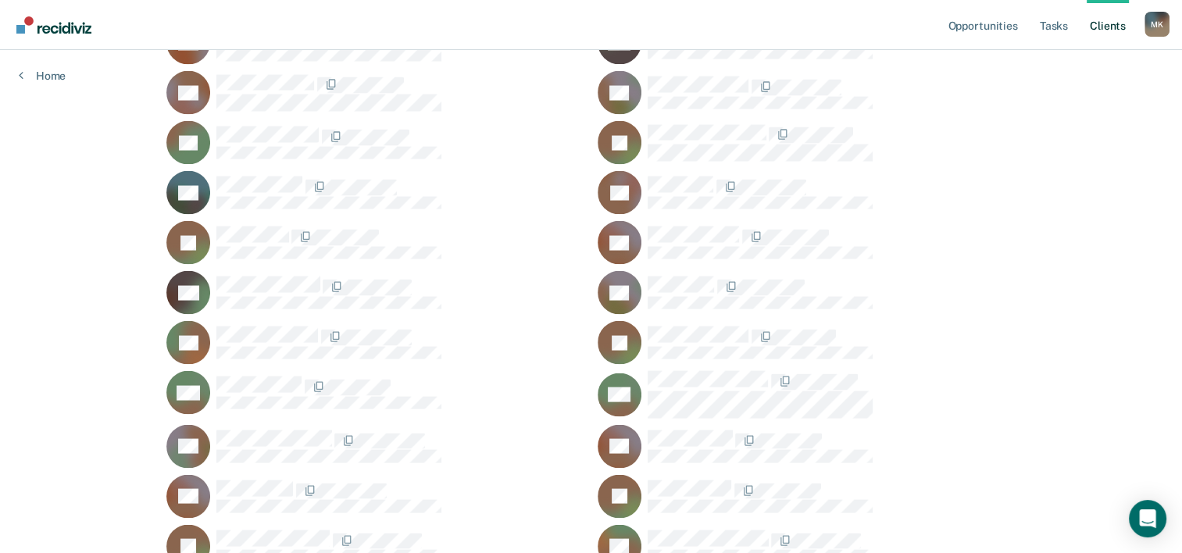
scroll to position [2970, 0]
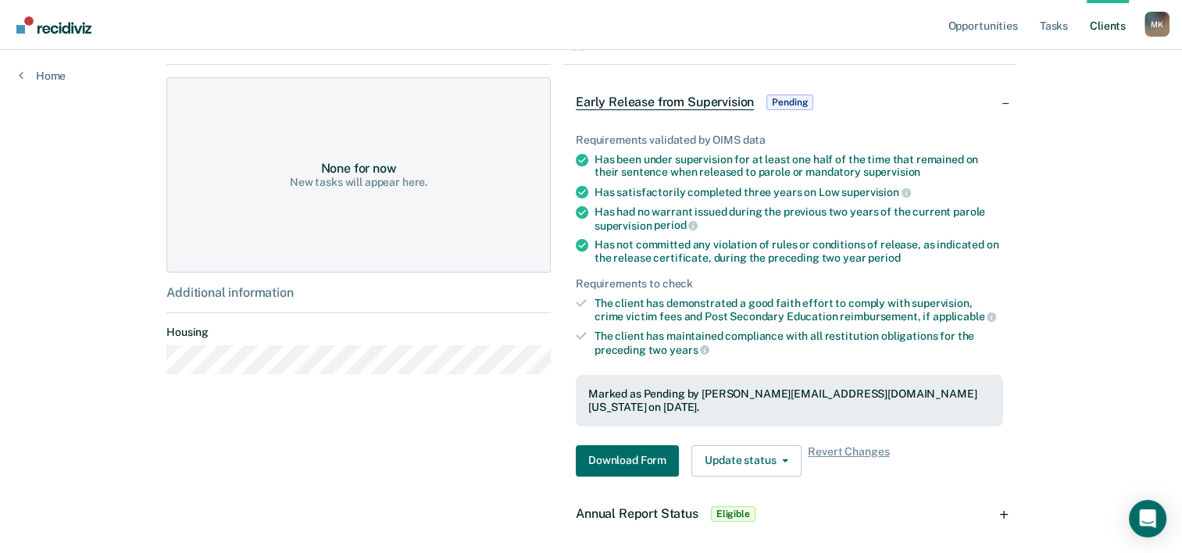
scroll to position [241, 0]
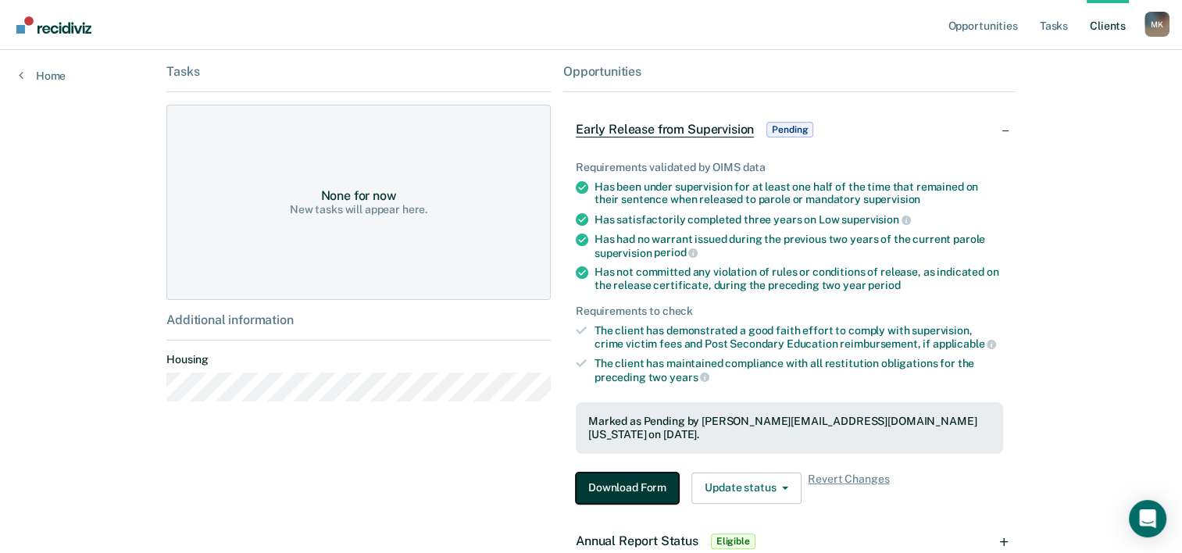
click at [603, 473] on button "Download Form" at bounding box center [627, 488] width 103 height 31
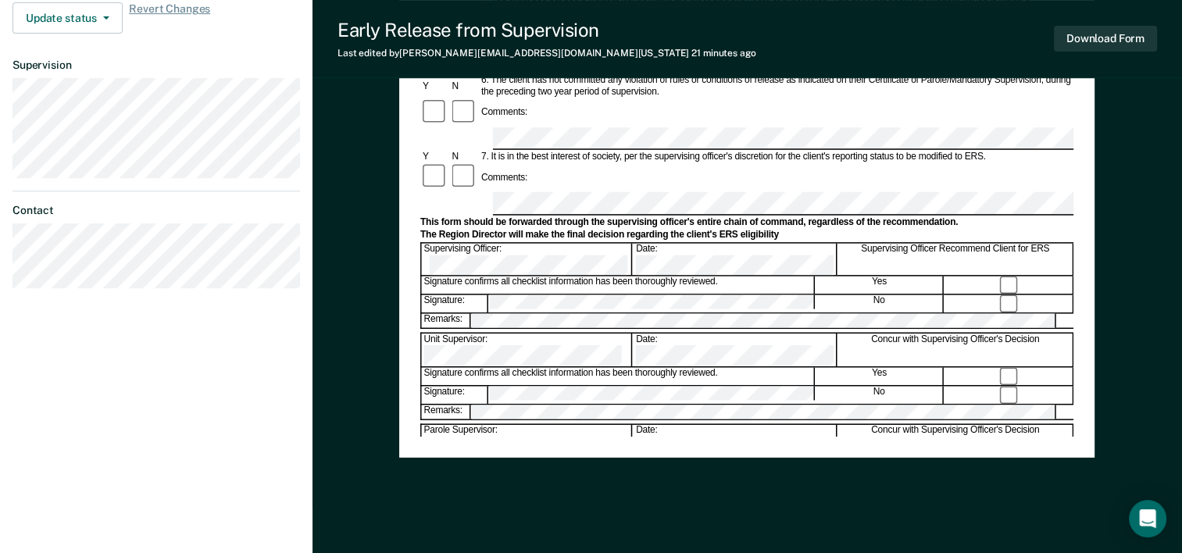
scroll to position [604, 0]
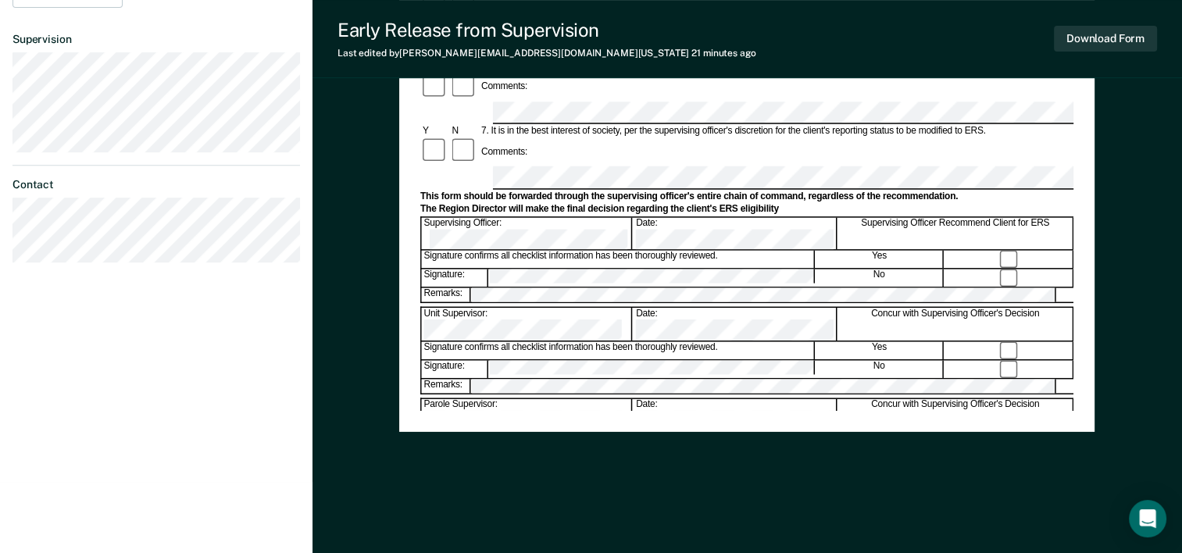
click at [565, 490] on div "Assistant Region Director:" at bounding box center [527, 506] width 211 height 33
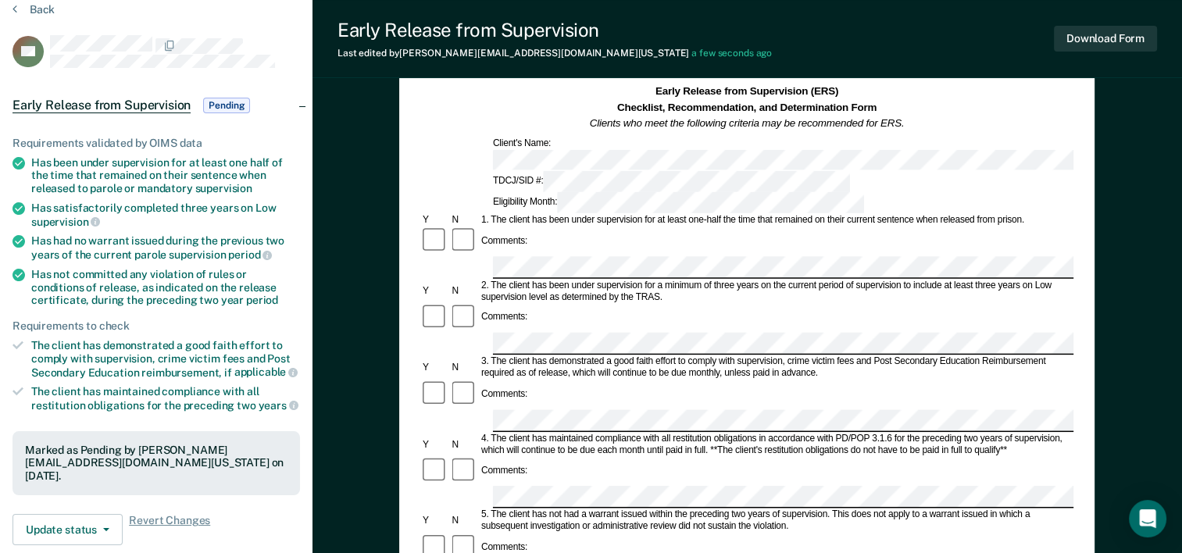
scroll to position [0, 0]
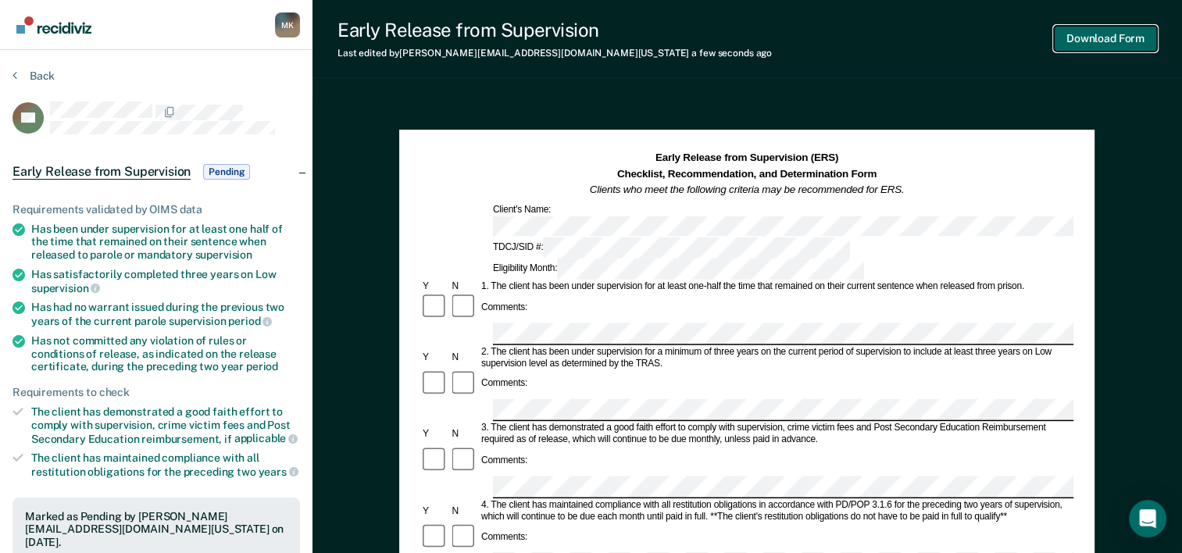
click at [1085, 34] on button "Download Form" at bounding box center [1105, 39] width 103 height 26
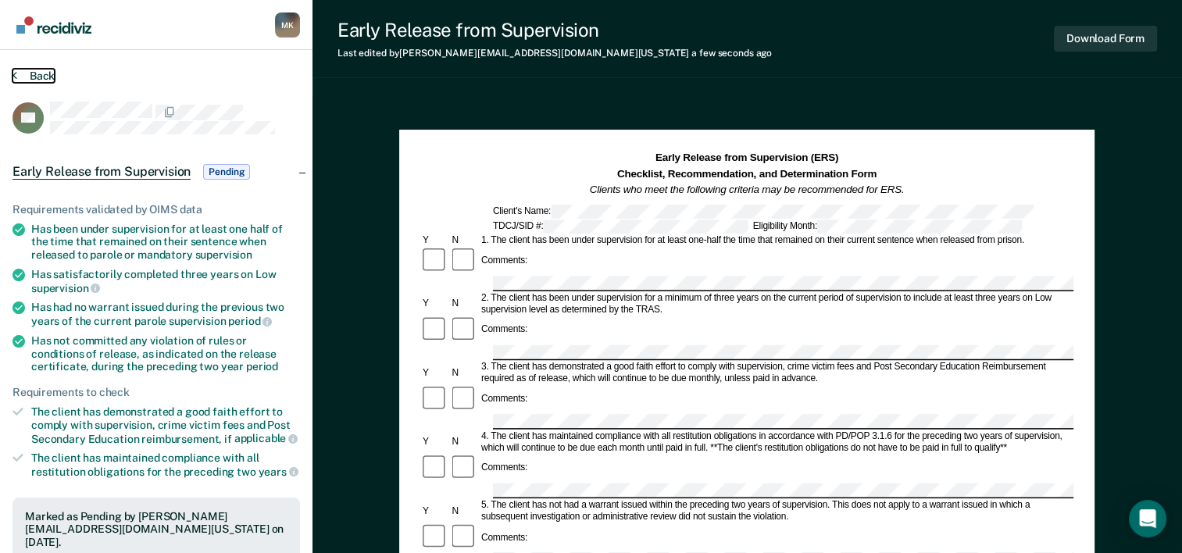
click at [15, 72] on icon at bounding box center [15, 75] width 5 height 13
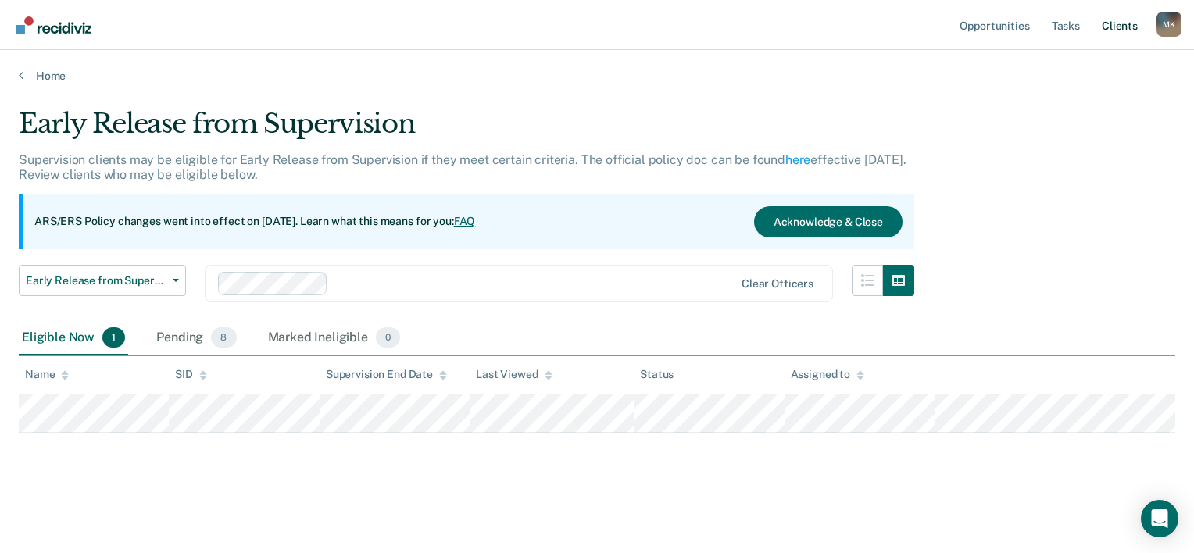
click at [1121, 23] on link "Client s" at bounding box center [1120, 25] width 42 height 50
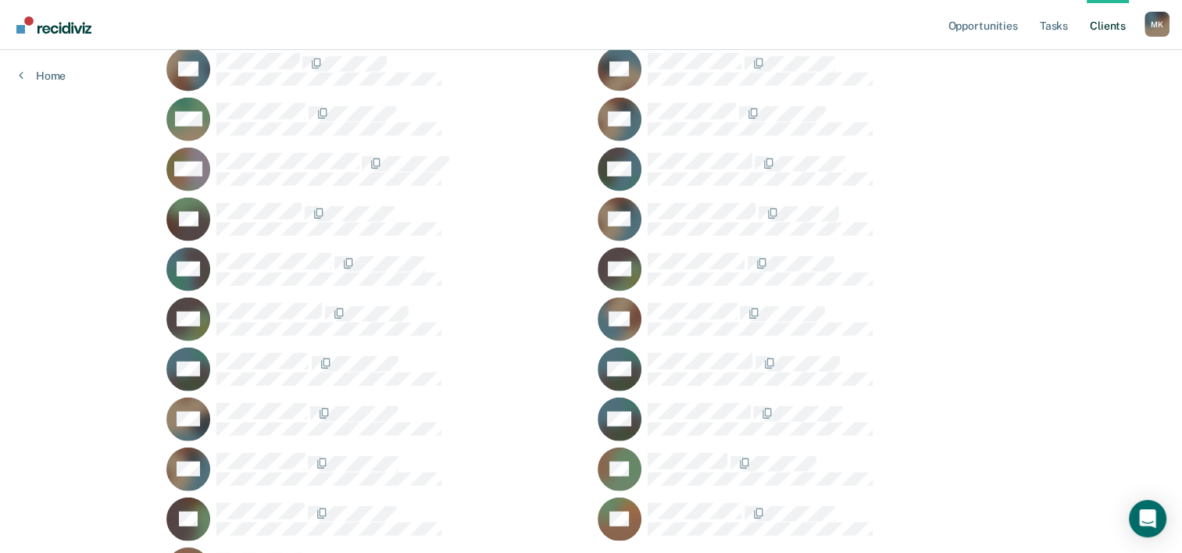
scroll to position [4188, 0]
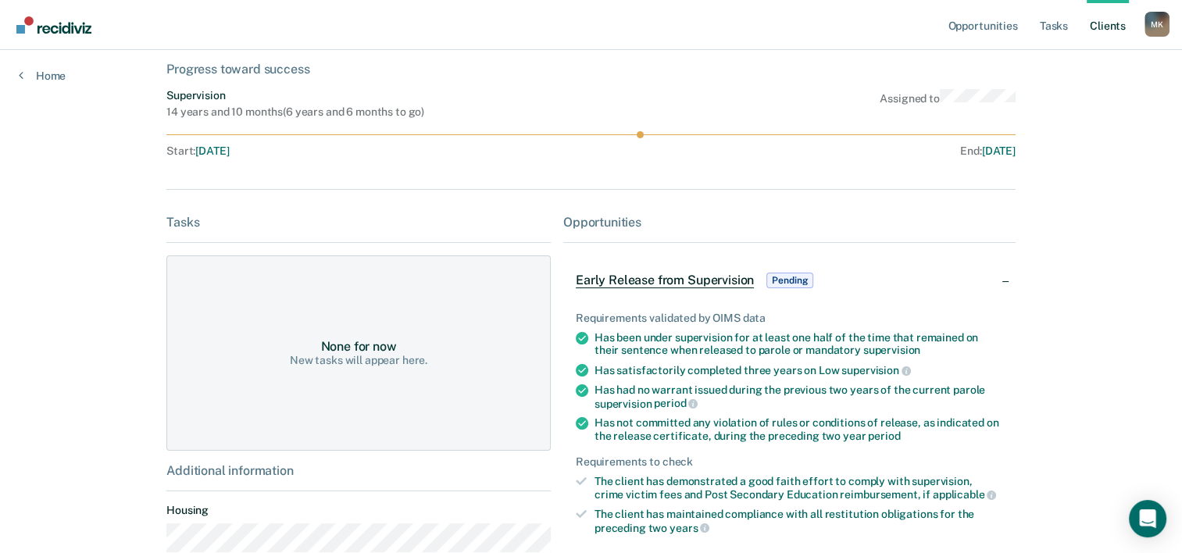
scroll to position [313, 0]
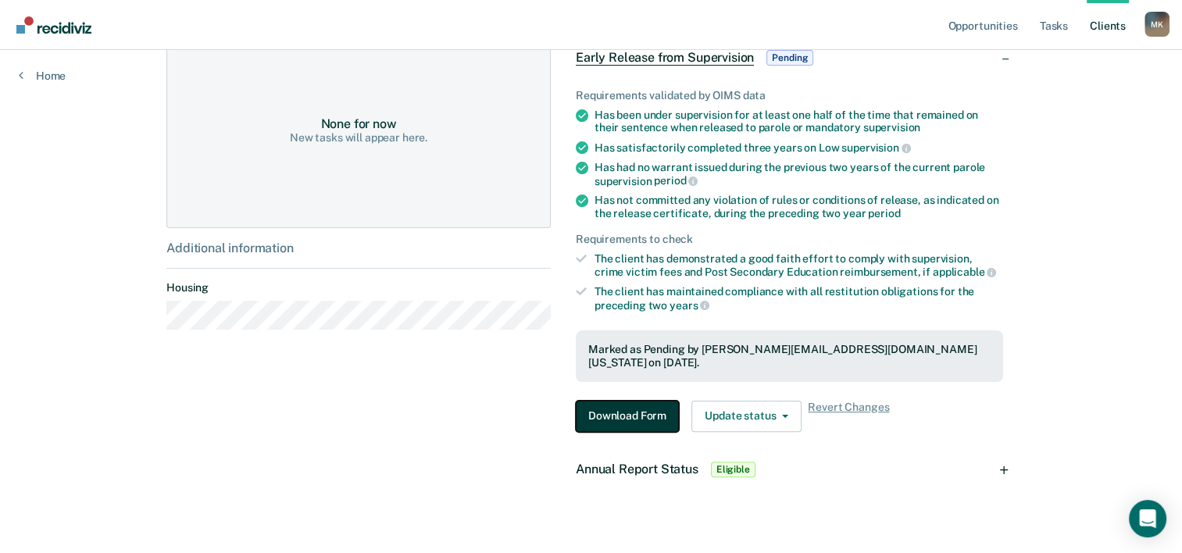
click at [608, 406] on button "Download Form" at bounding box center [627, 416] width 103 height 31
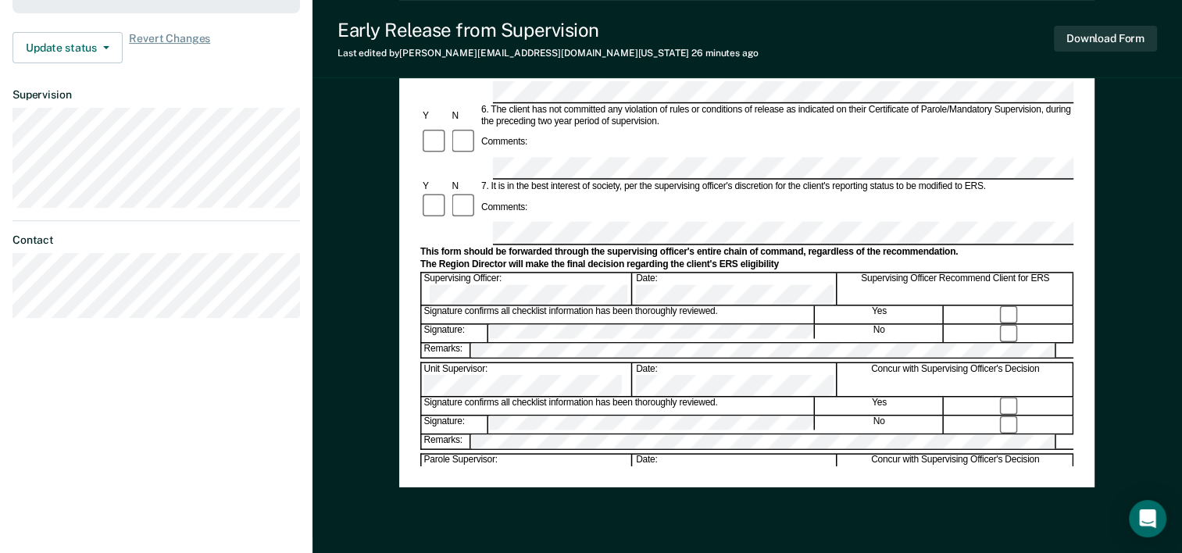
scroll to position [604, 0]
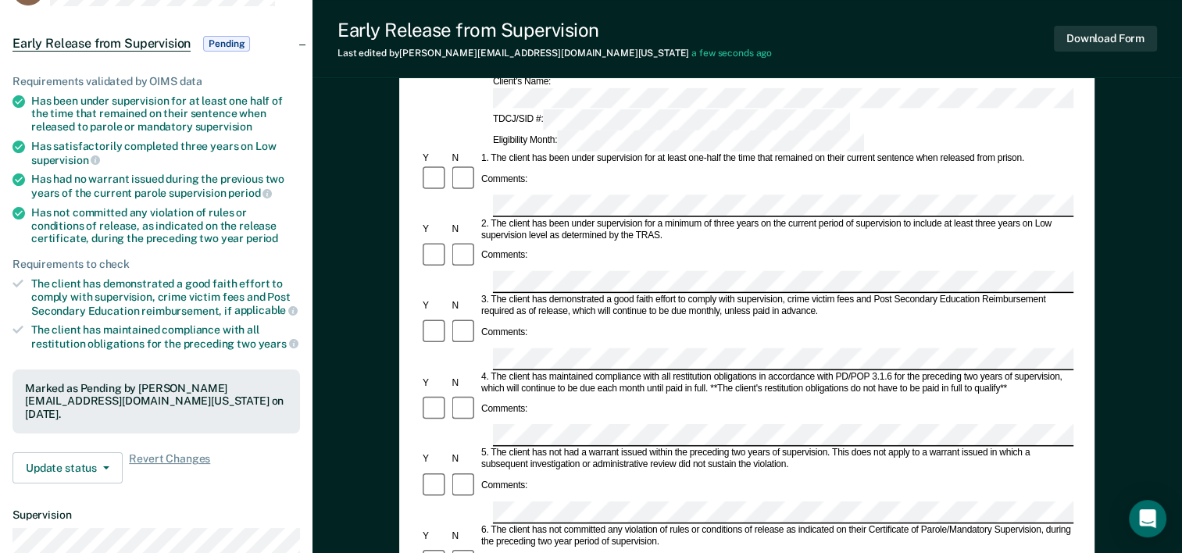
scroll to position [0, 0]
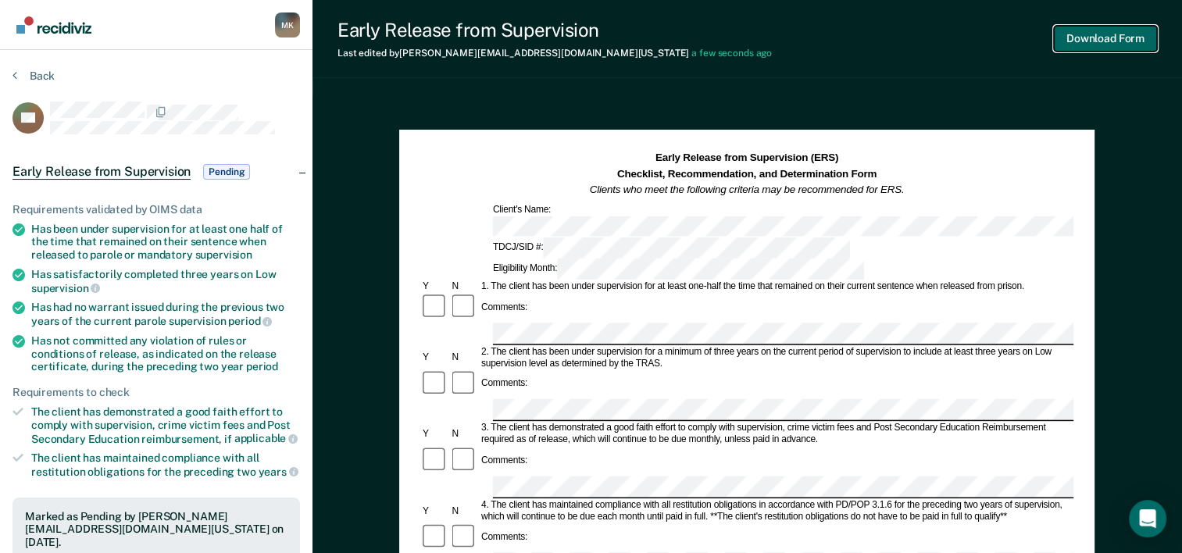
click at [1088, 34] on button "Download Form" at bounding box center [1105, 39] width 103 height 26
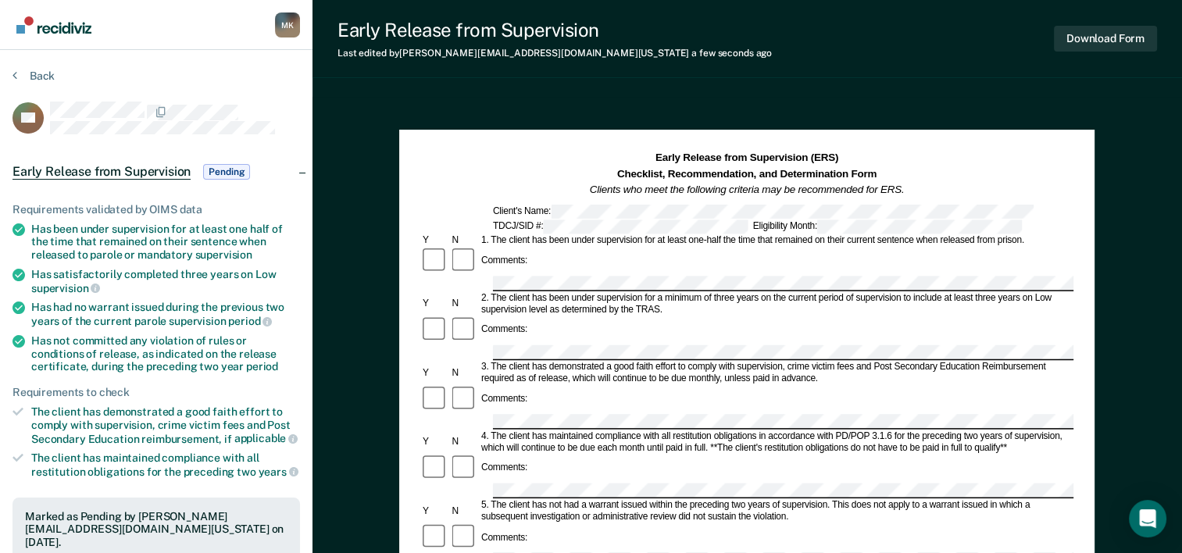
click at [9, 73] on section "Back AZ Early Release from Supervision Pending Requirements validated by OIMS d…" at bounding box center [156, 474] width 313 height 848
click at [16, 75] on icon at bounding box center [15, 75] width 5 height 13
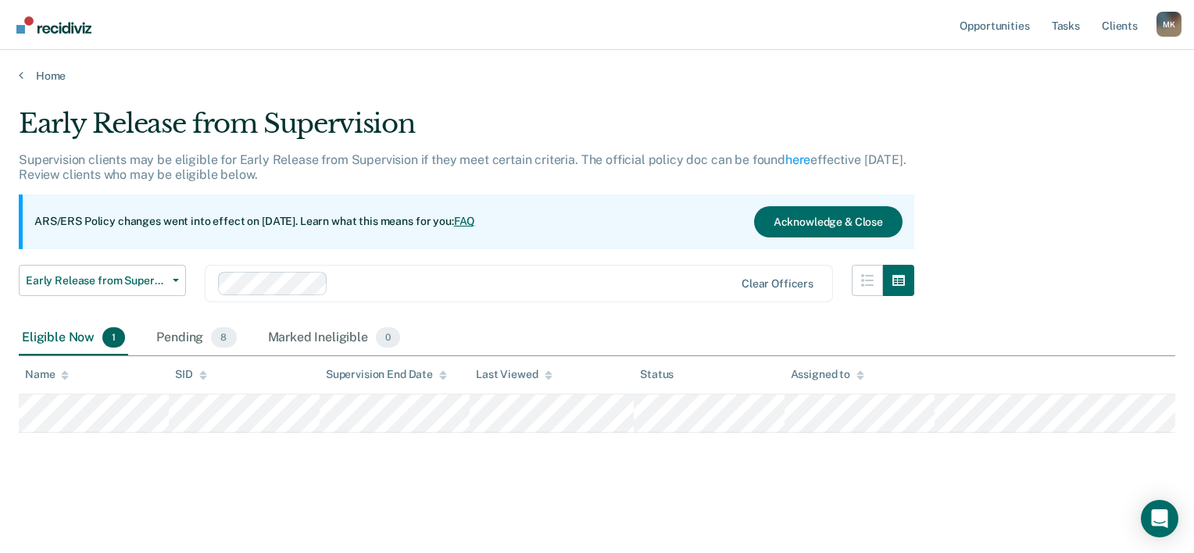
click at [470, 482] on div "Early Release from Supervision Supervision clients may be eligible for Early Re…" at bounding box center [597, 297] width 1157 height 378
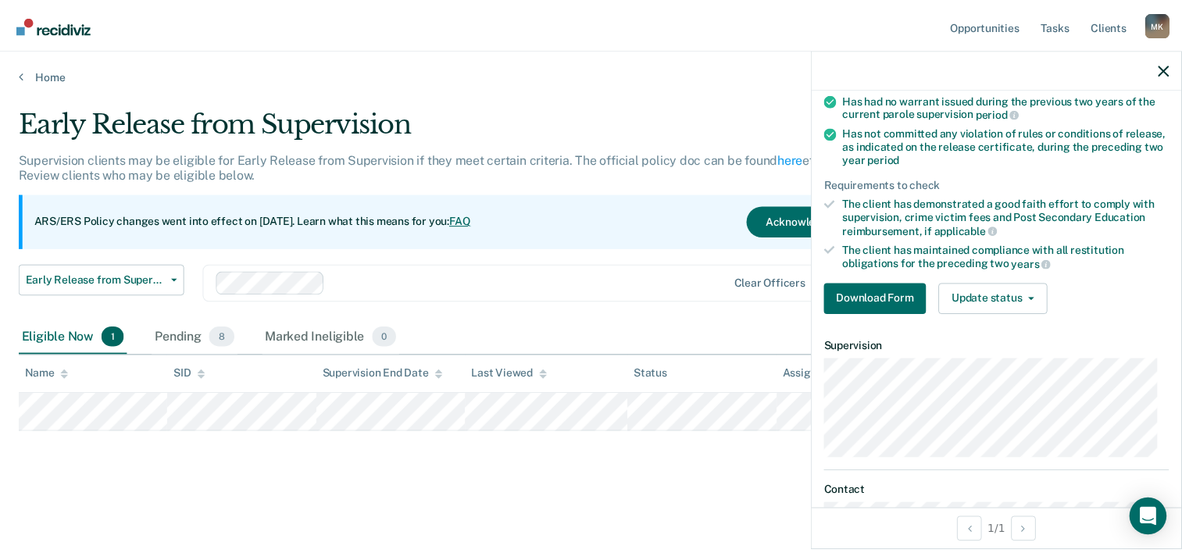
scroll to position [173, 0]
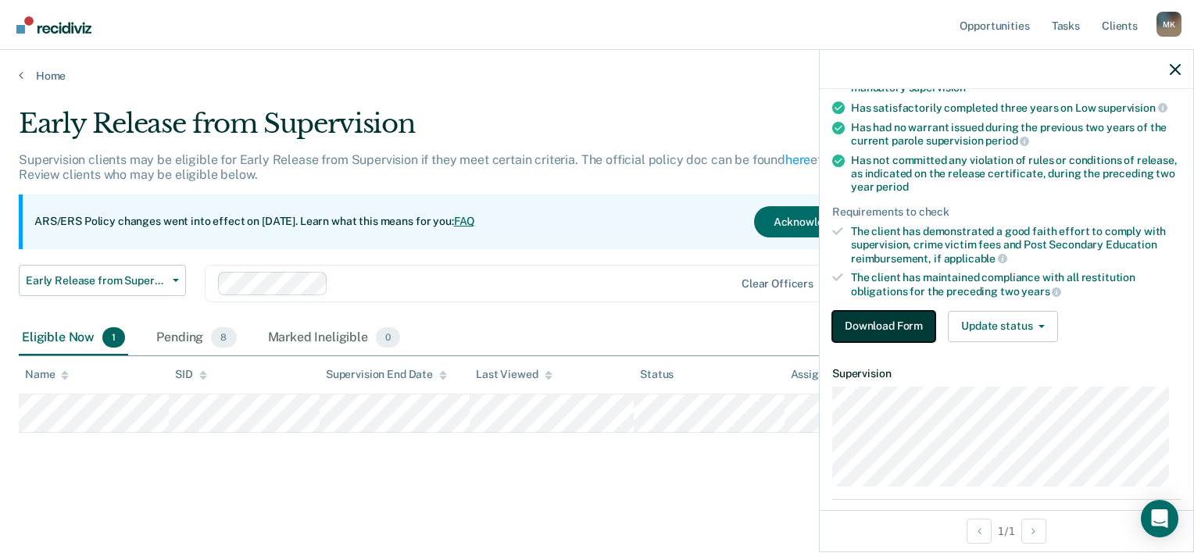
click at [882, 324] on button "Download Form" at bounding box center [883, 326] width 103 height 31
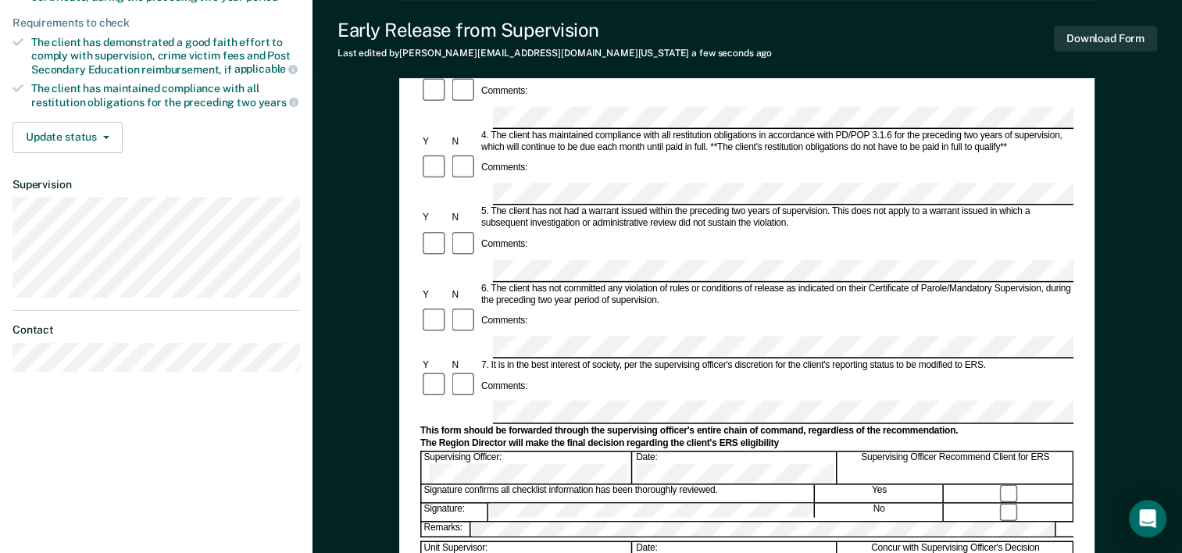
scroll to position [526, 0]
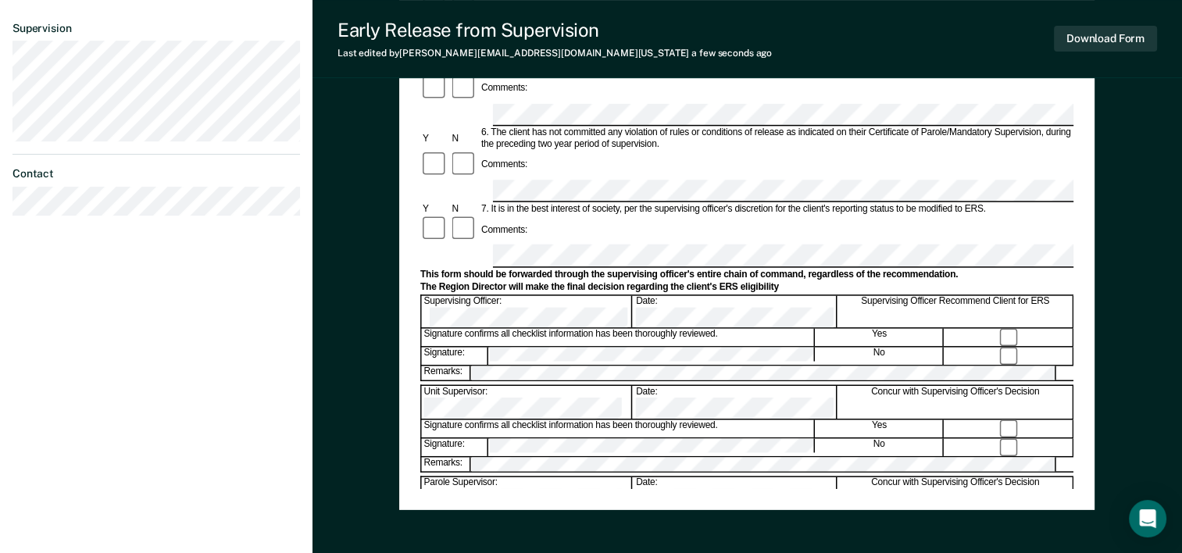
click at [1128, 113] on div "Early Release from Supervision (ERS) Checklist, Recommendation, and Determinati…" at bounding box center [748, 101] width 870 height 1061
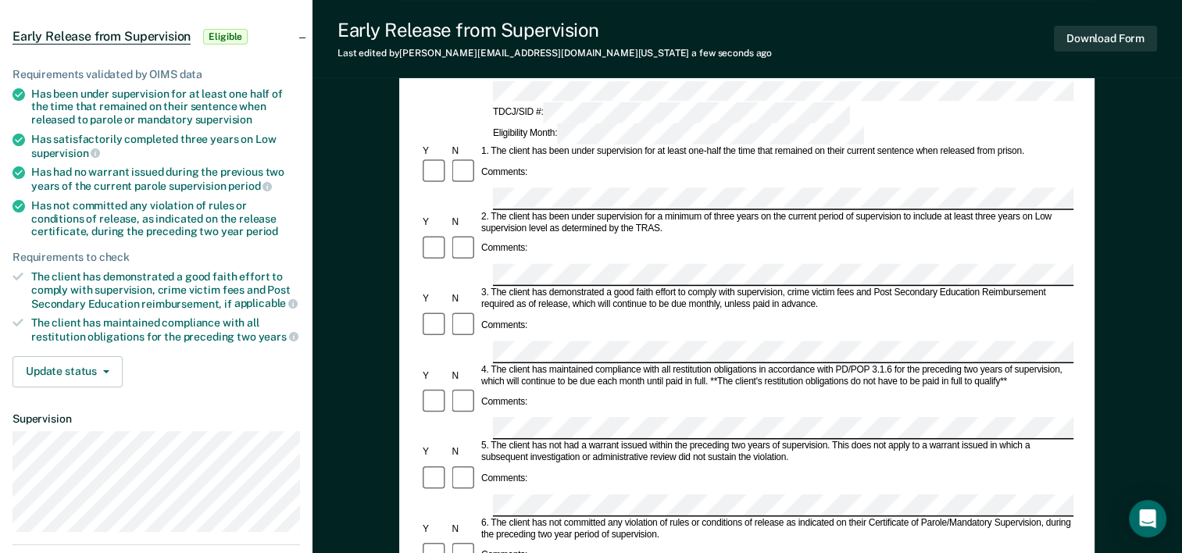
scroll to position [0, 0]
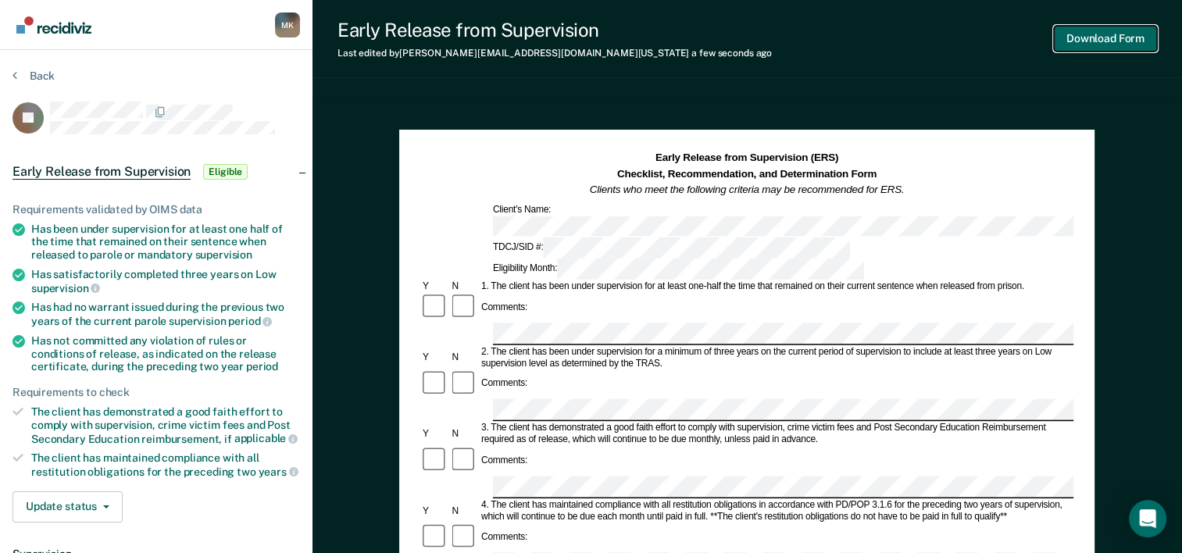
click at [1085, 38] on button "Download Form" at bounding box center [1105, 39] width 103 height 26
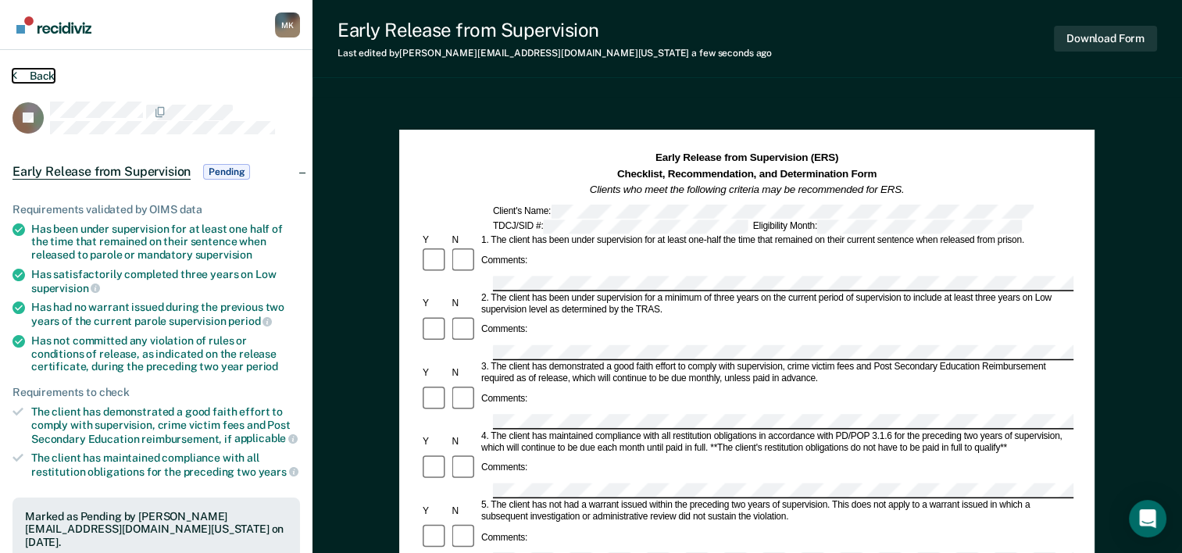
click at [13, 72] on icon at bounding box center [15, 75] width 5 height 13
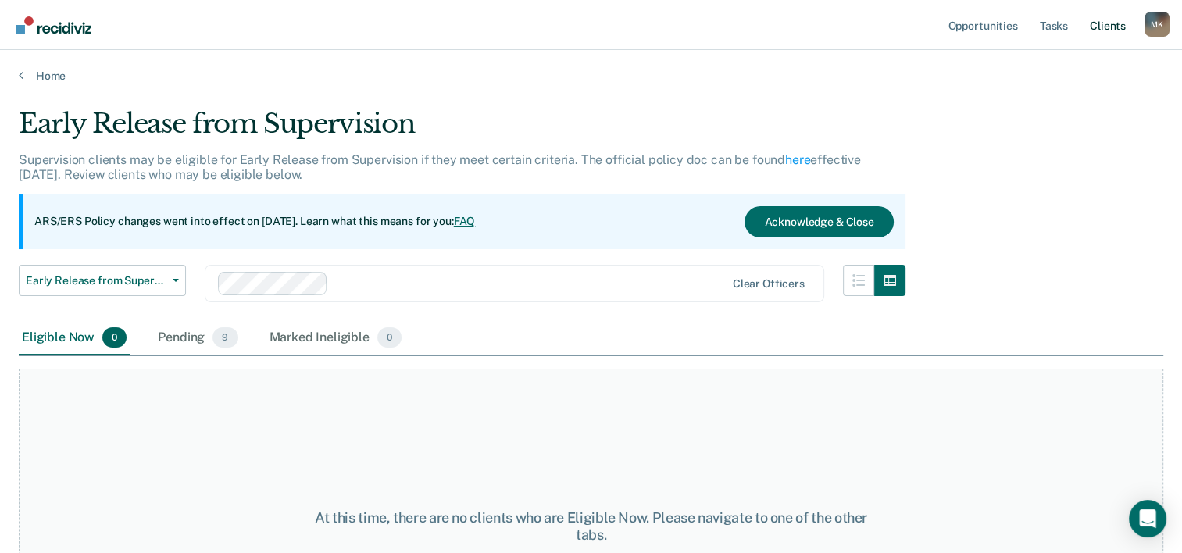
click at [1114, 21] on link "Client s" at bounding box center [1108, 25] width 42 height 50
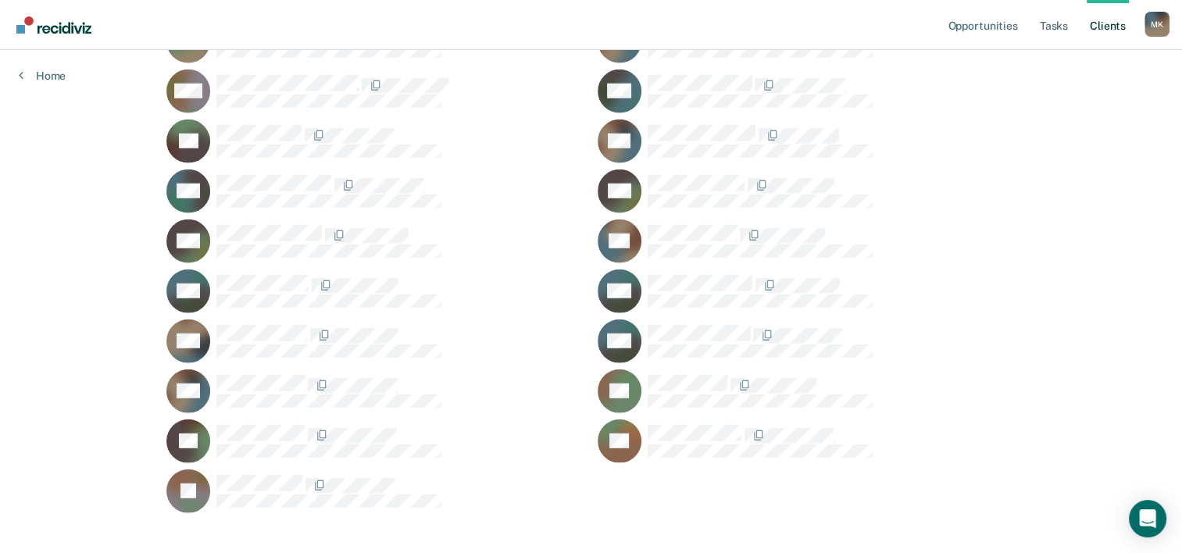
scroll to position [4188, 0]
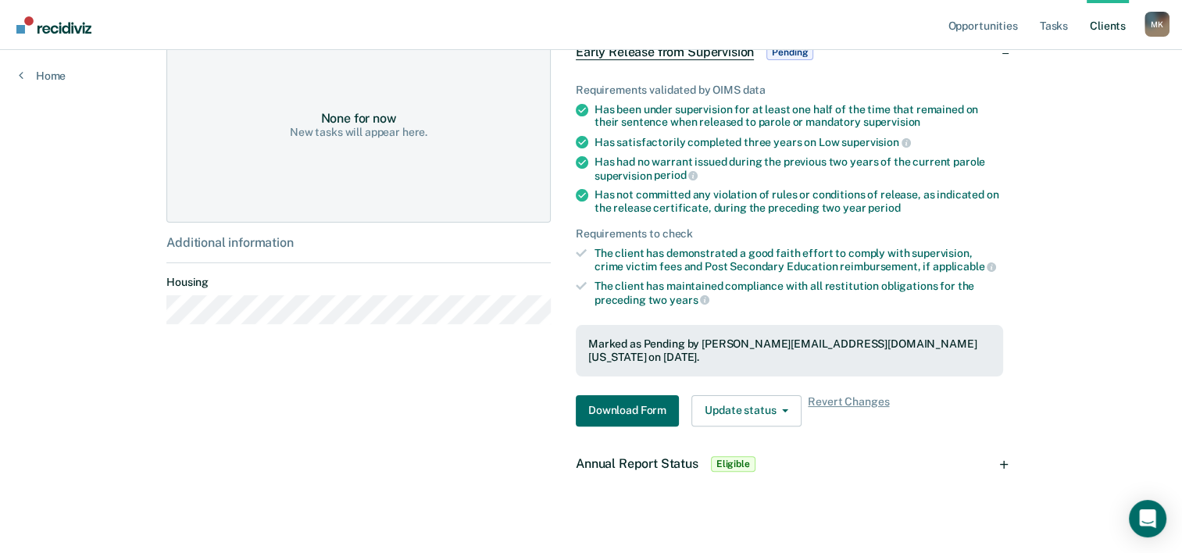
scroll to position [319, 0]
click at [597, 395] on button "Download Form" at bounding box center [627, 410] width 103 height 31
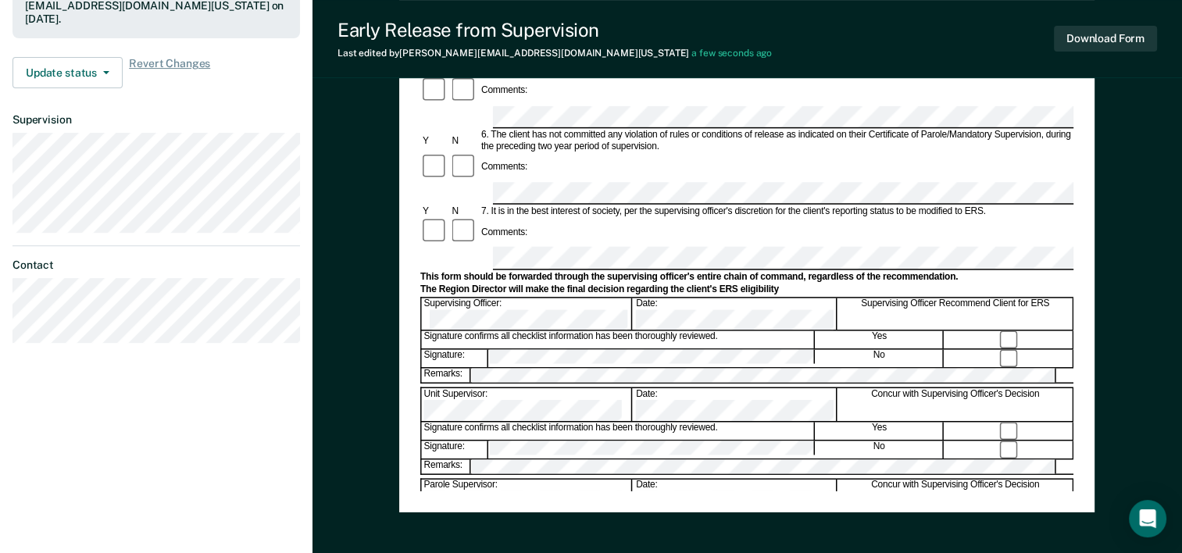
scroll to position [604, 0]
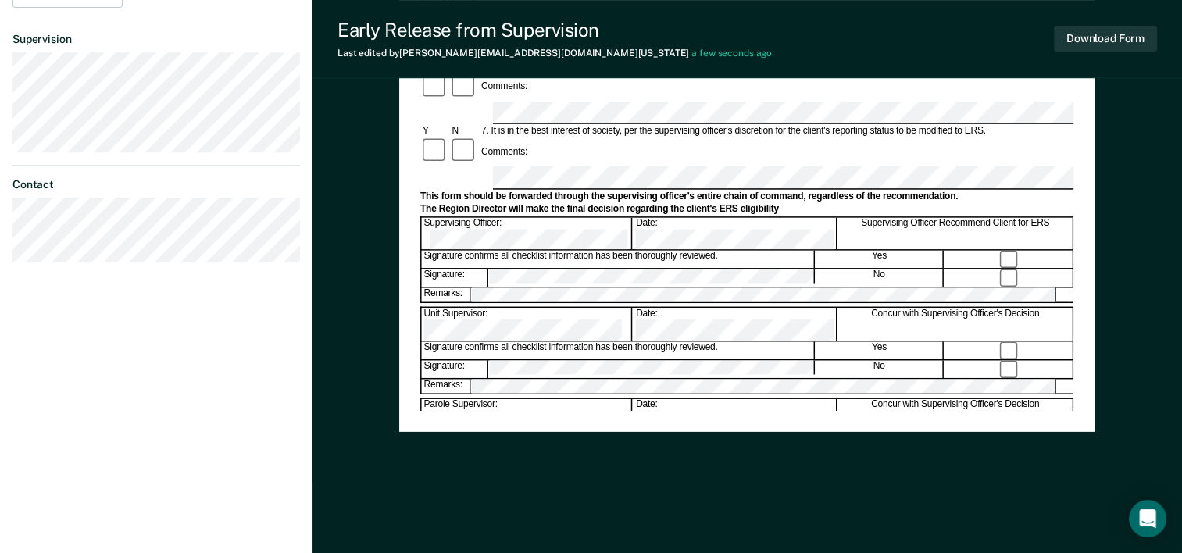
click at [863, 469] on div "Early Release from Supervision (ERS) Checklist, Recommendation, and Determinati…" at bounding box center [747, 23] width 696 height 1011
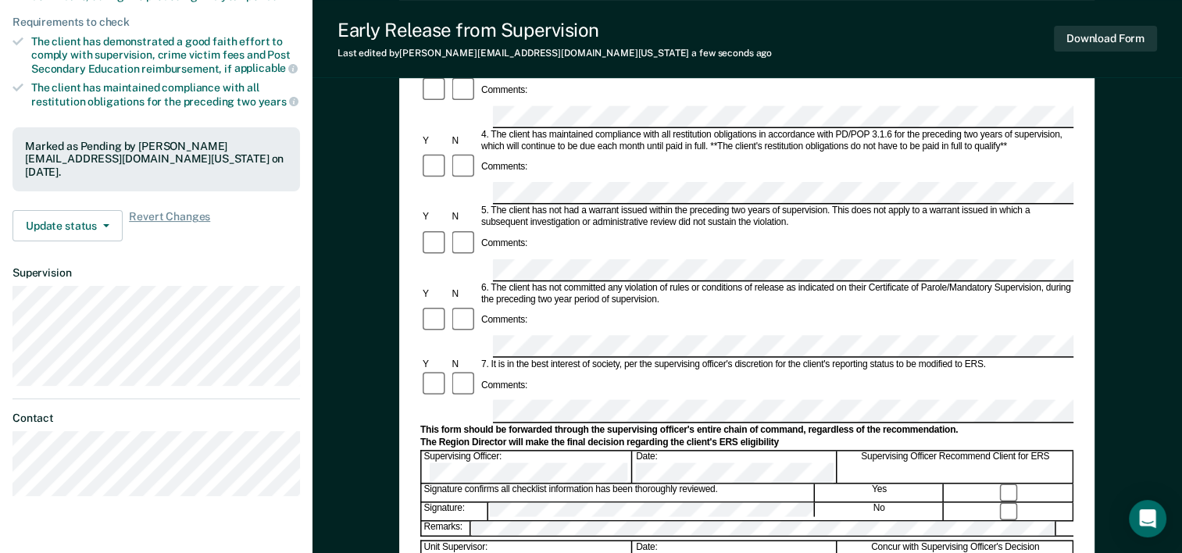
scroll to position [370, 0]
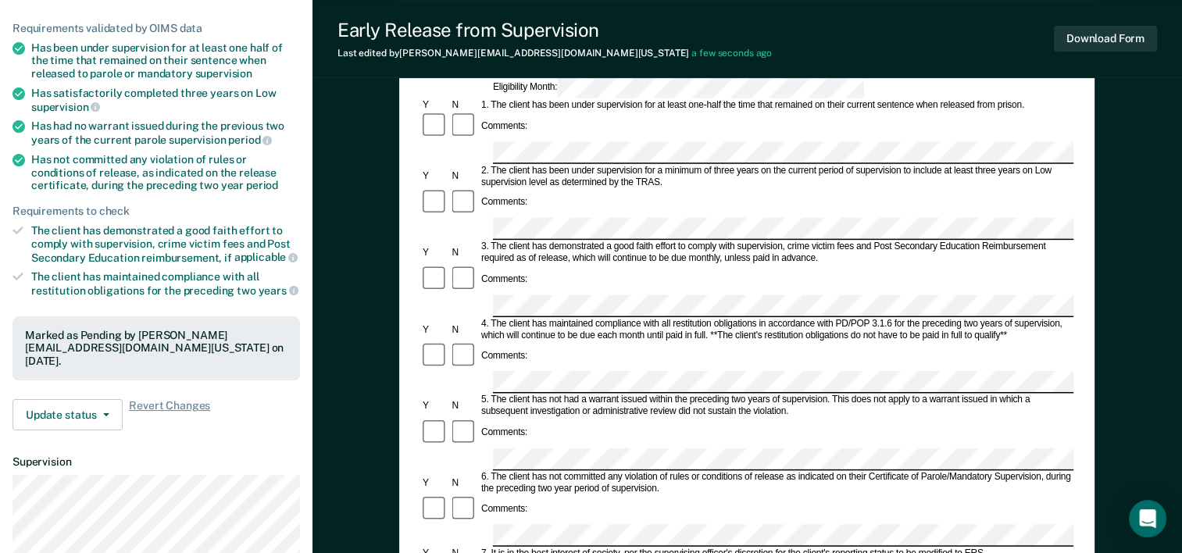
scroll to position [0, 0]
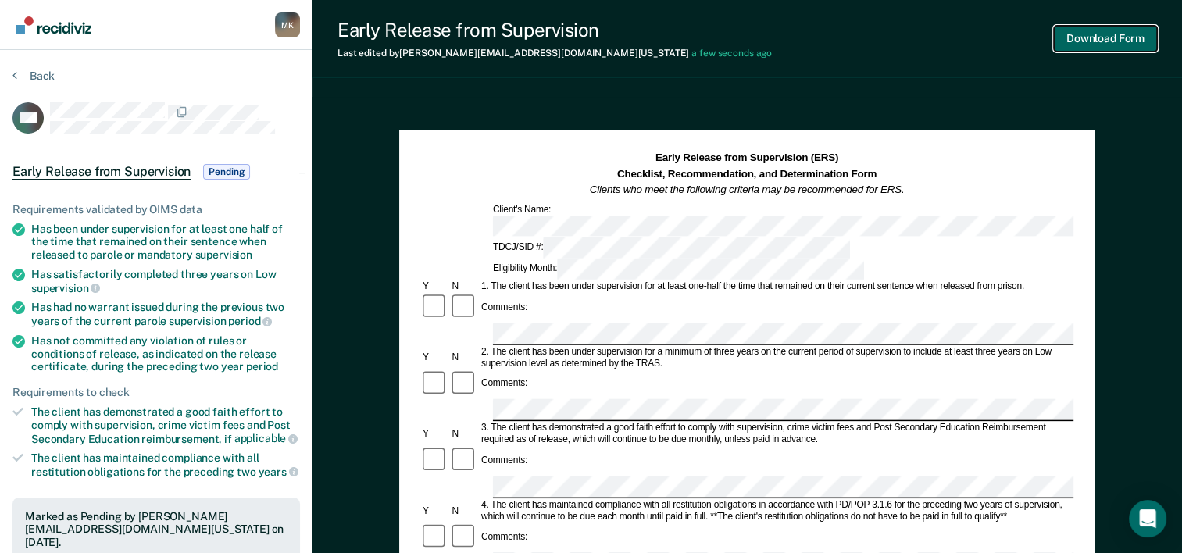
click at [1085, 34] on button "Download Form" at bounding box center [1105, 39] width 103 height 26
